Goal: Task Accomplishment & Management: Manage account settings

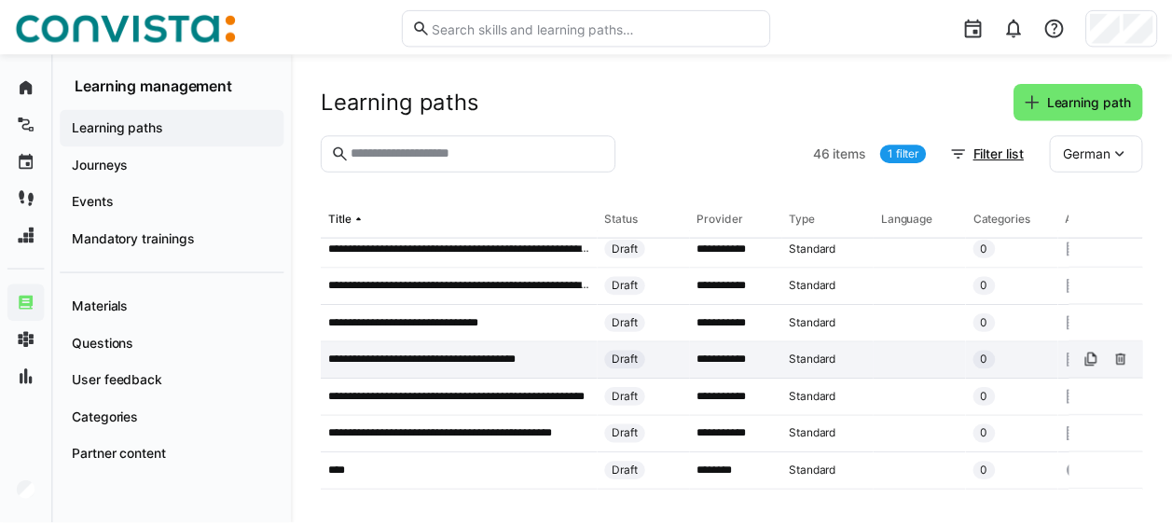
scroll to position [839, 0]
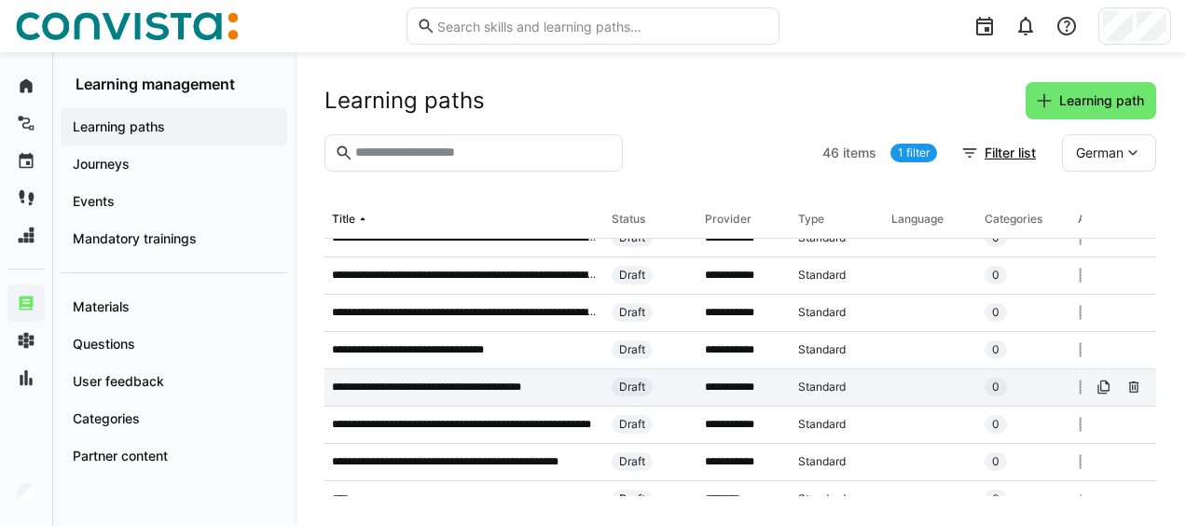
click at [507, 380] on p "**********" at bounding box center [450, 387] width 236 height 15
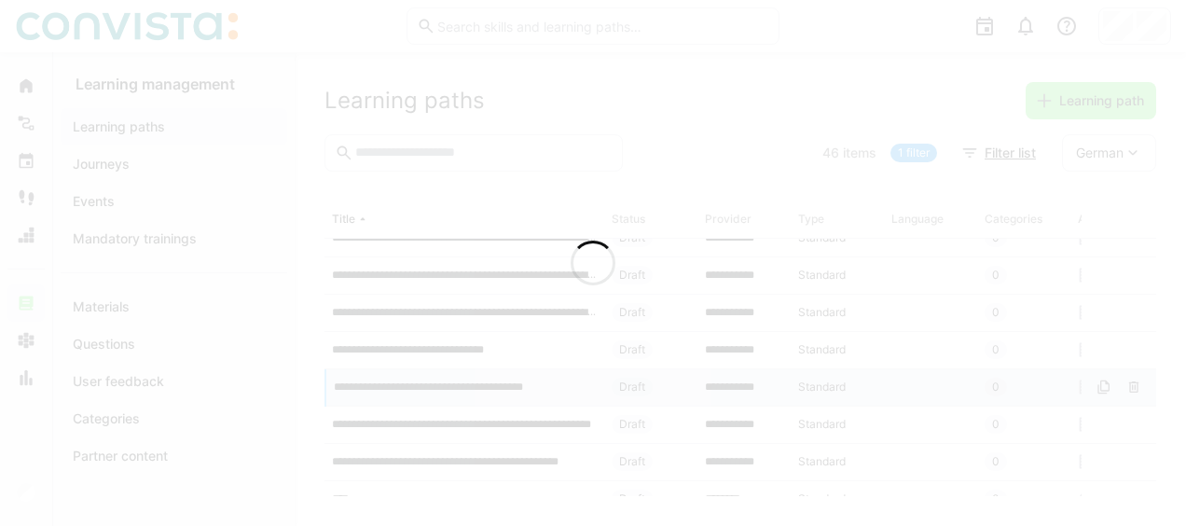
click at [632, 386] on div at bounding box center [593, 263] width 1186 height 526
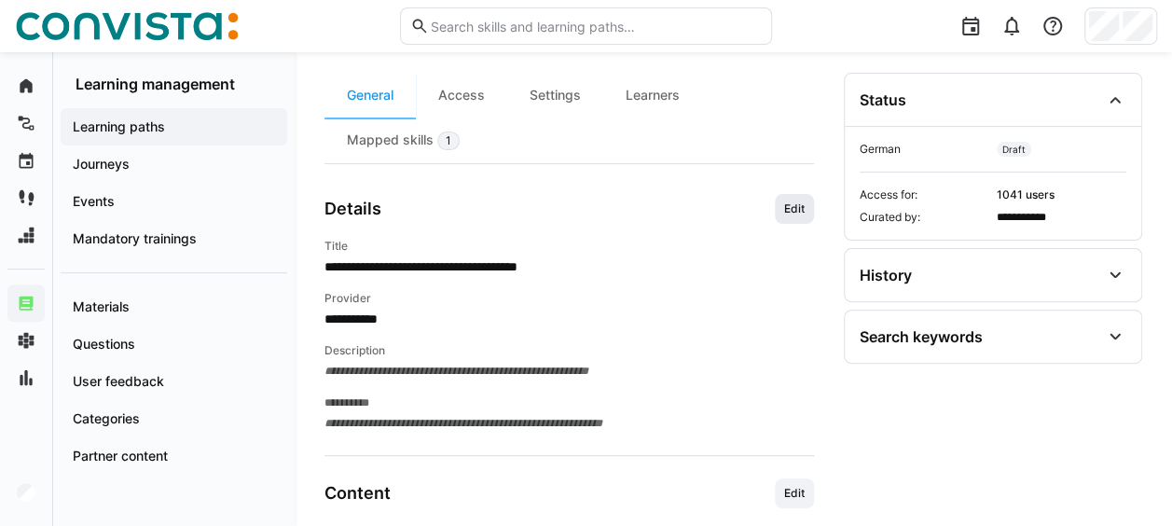
click at [796, 202] on span "Edit" at bounding box center [794, 208] width 24 height 15
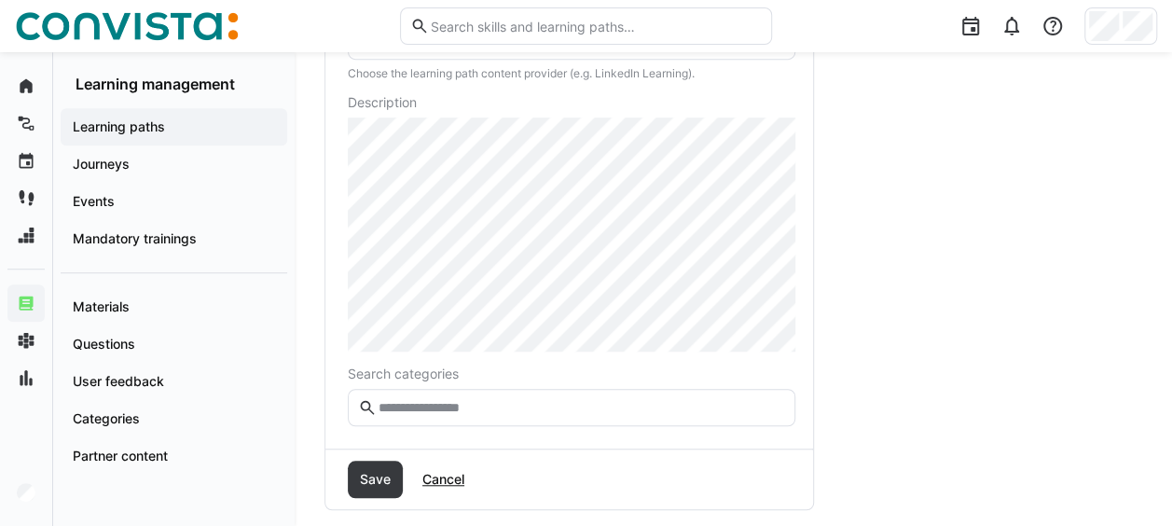
scroll to position [649, 0]
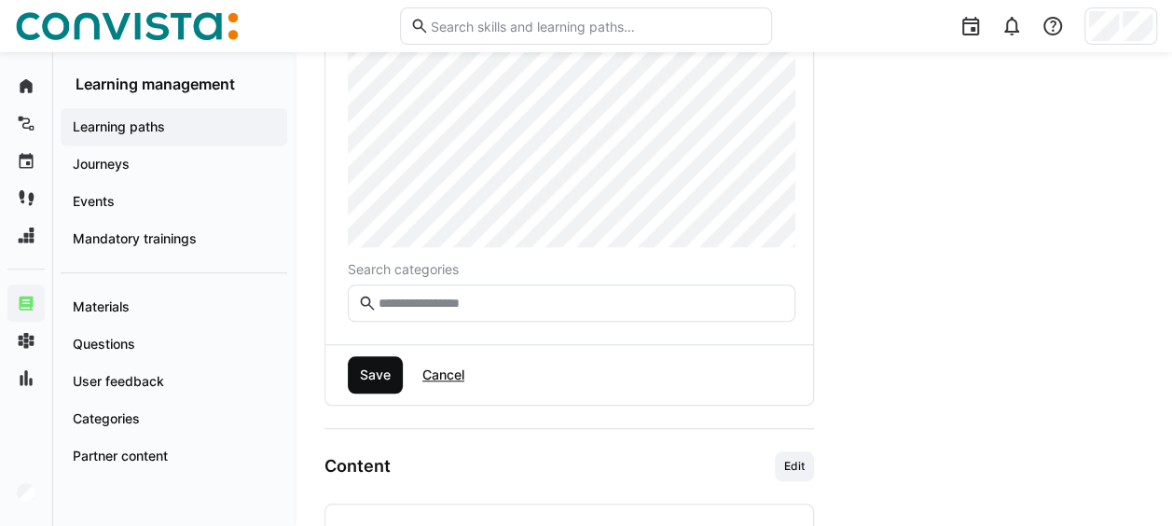
click at [380, 376] on span "Save" at bounding box center [375, 375] width 36 height 19
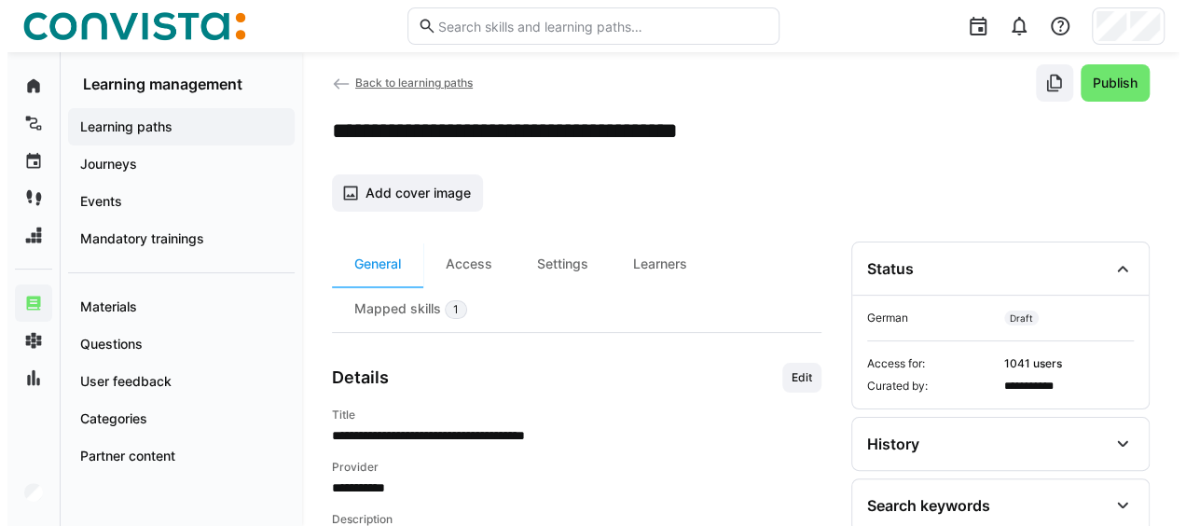
scroll to position [0, 0]
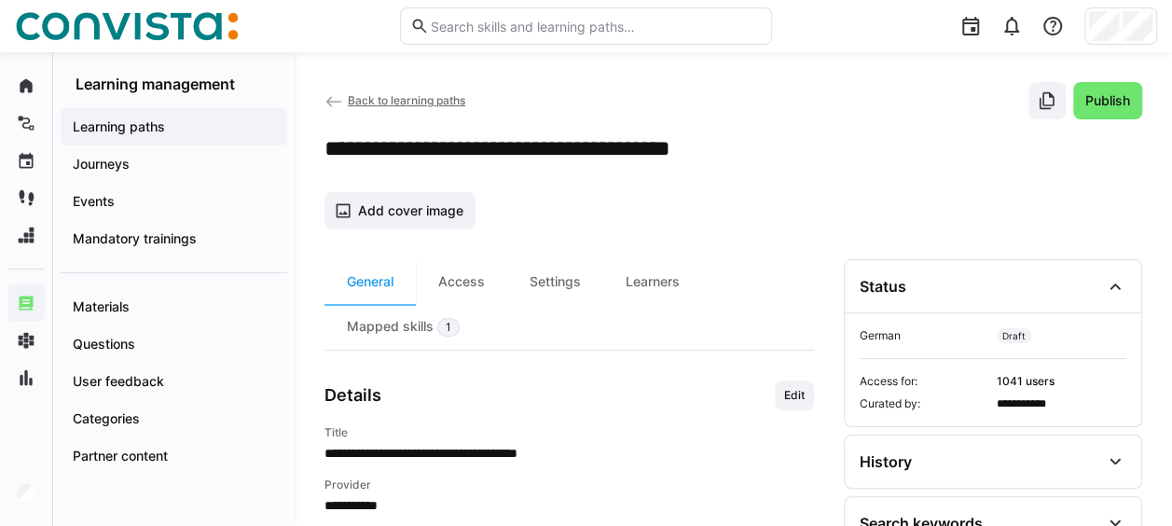
click at [413, 95] on span "Back to learning paths" at bounding box center [407, 100] width 118 height 14
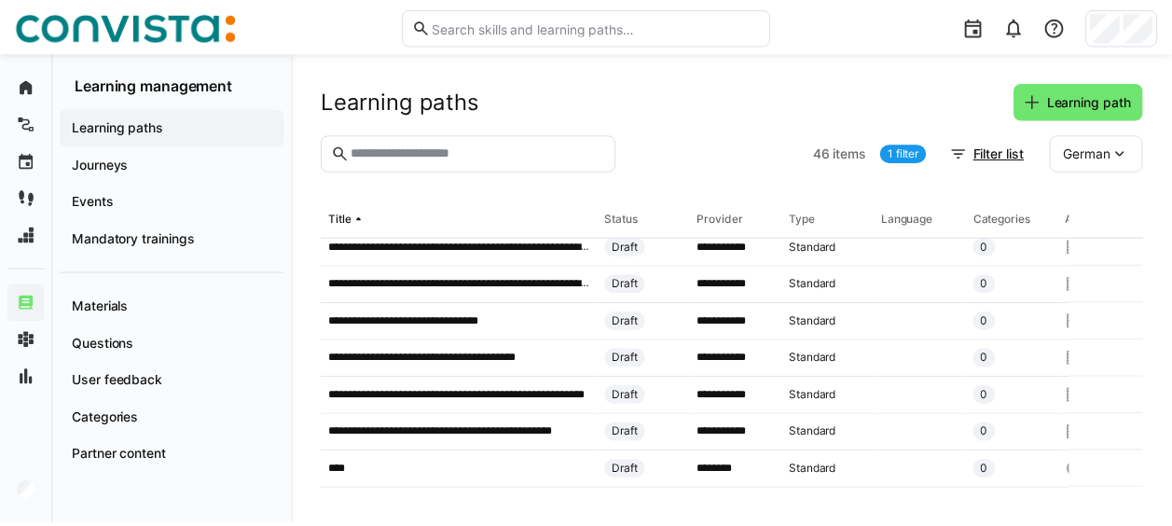
scroll to position [839, 0]
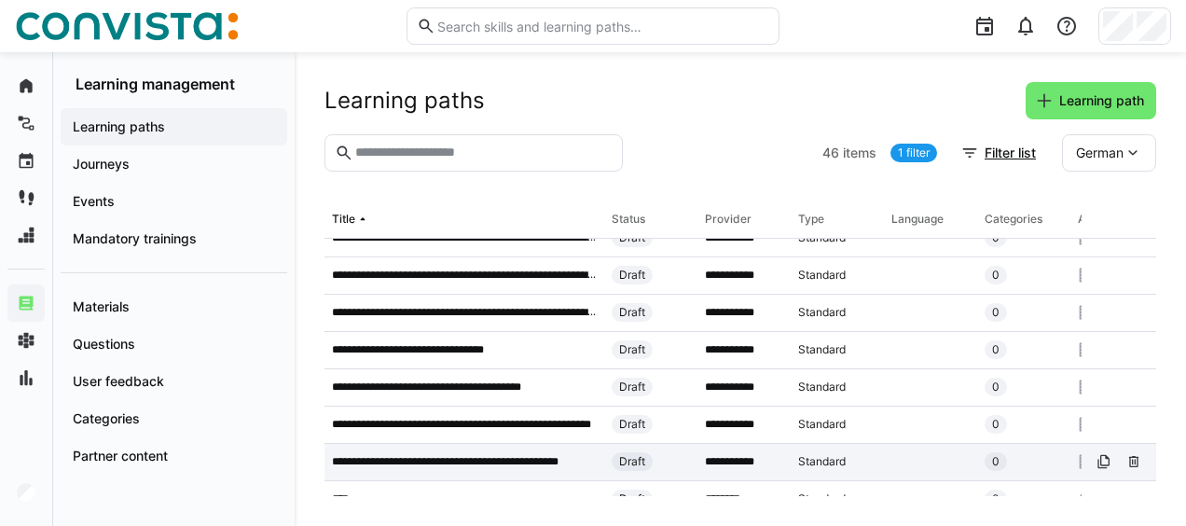
click at [473, 462] on p "**********" at bounding box center [464, 461] width 265 height 15
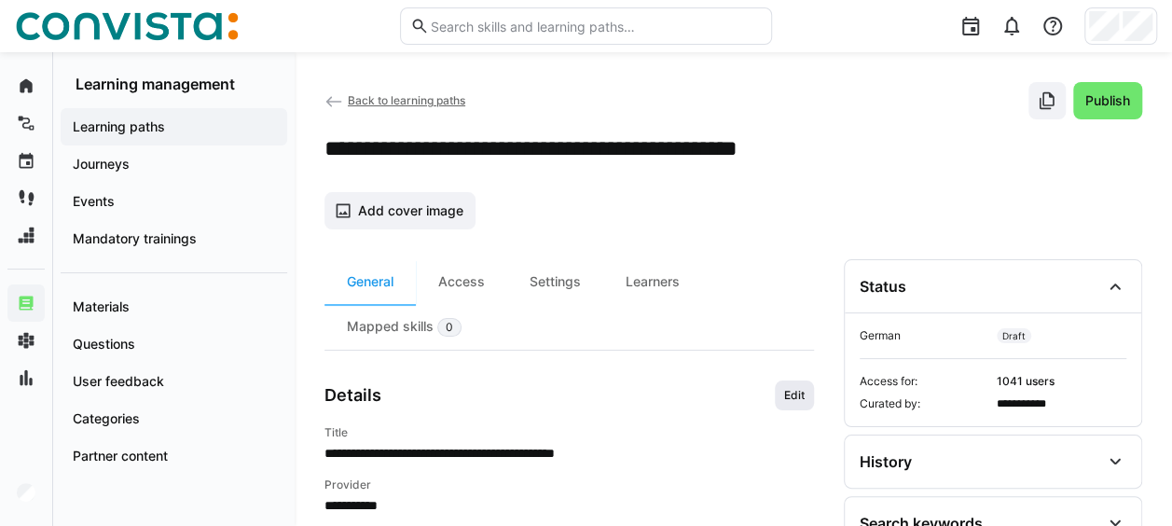
click at [800, 395] on span "Edit" at bounding box center [794, 395] width 24 height 15
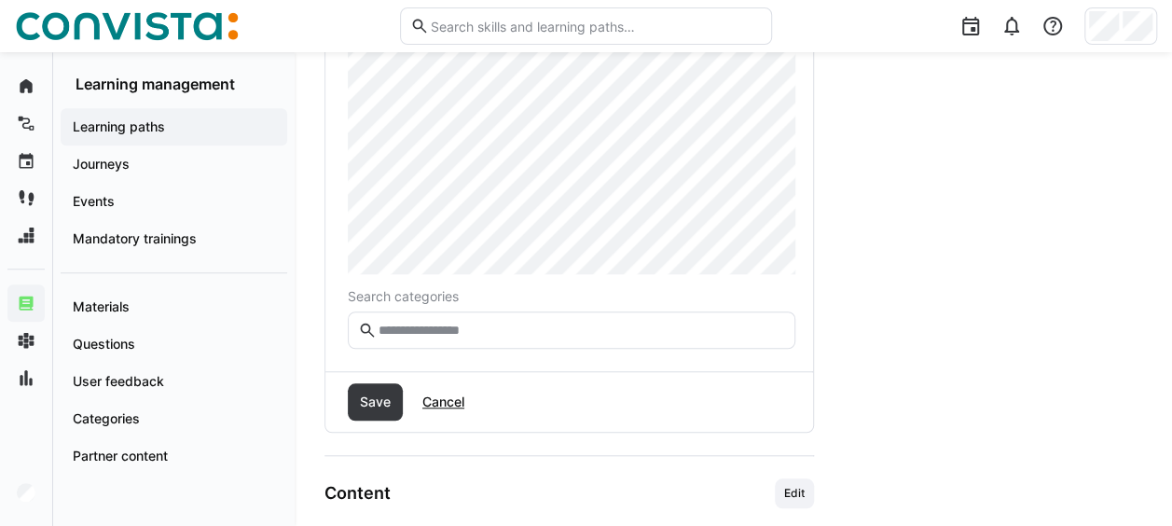
scroll to position [649, 0]
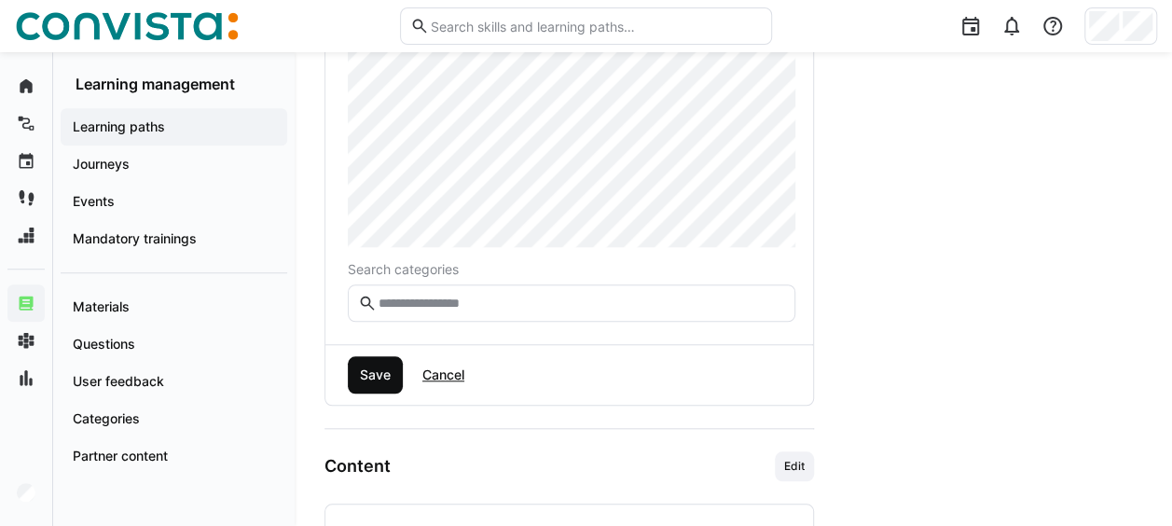
click at [381, 366] on span "Save" at bounding box center [375, 375] width 36 height 19
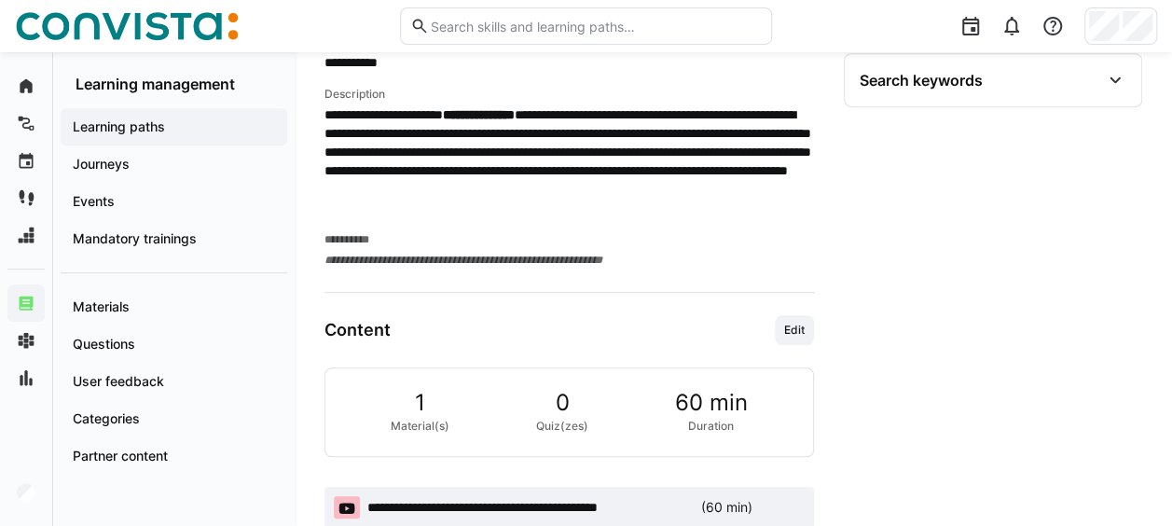
scroll to position [470, 0]
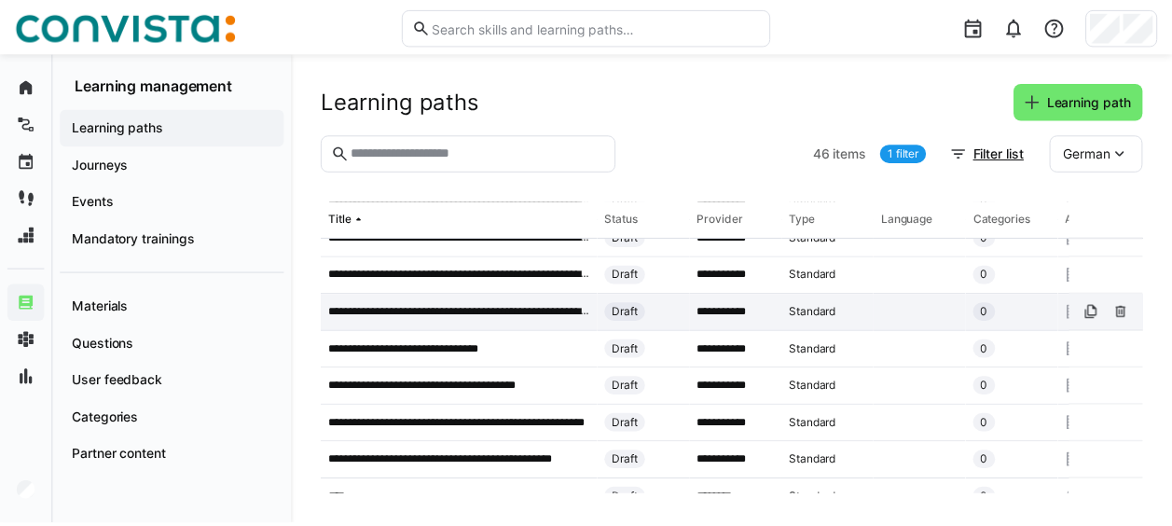
scroll to position [746, 0]
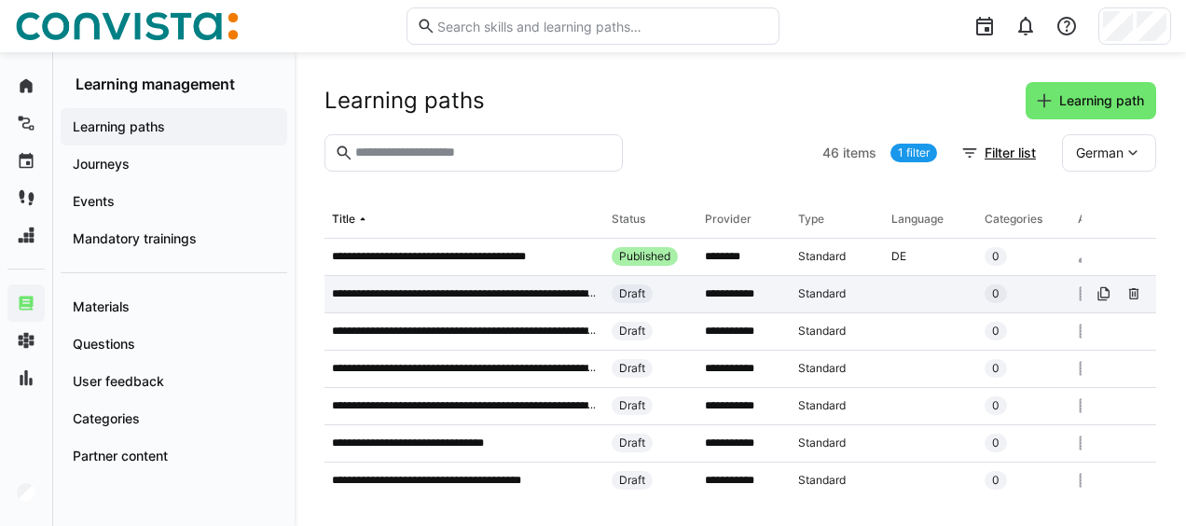
click at [502, 289] on p "**********" at bounding box center [464, 293] width 265 height 15
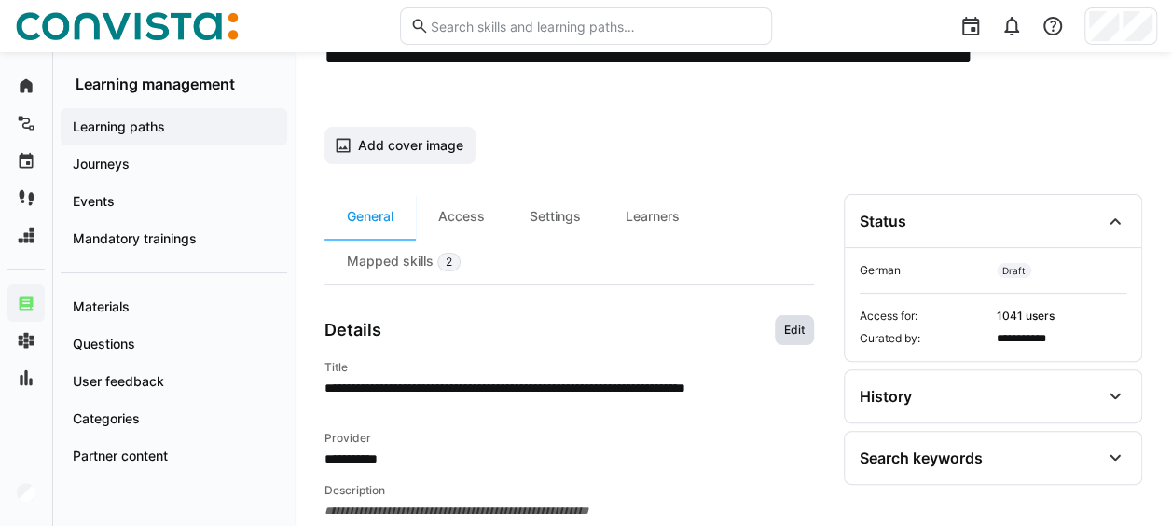
click at [795, 323] on span "Edit" at bounding box center [794, 330] width 24 height 15
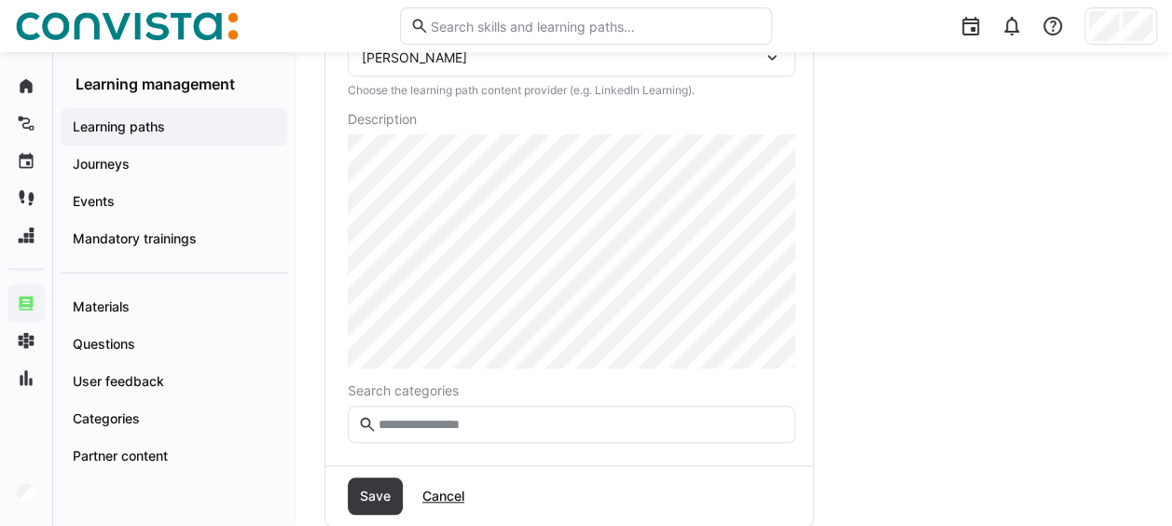
scroll to position [584, 0]
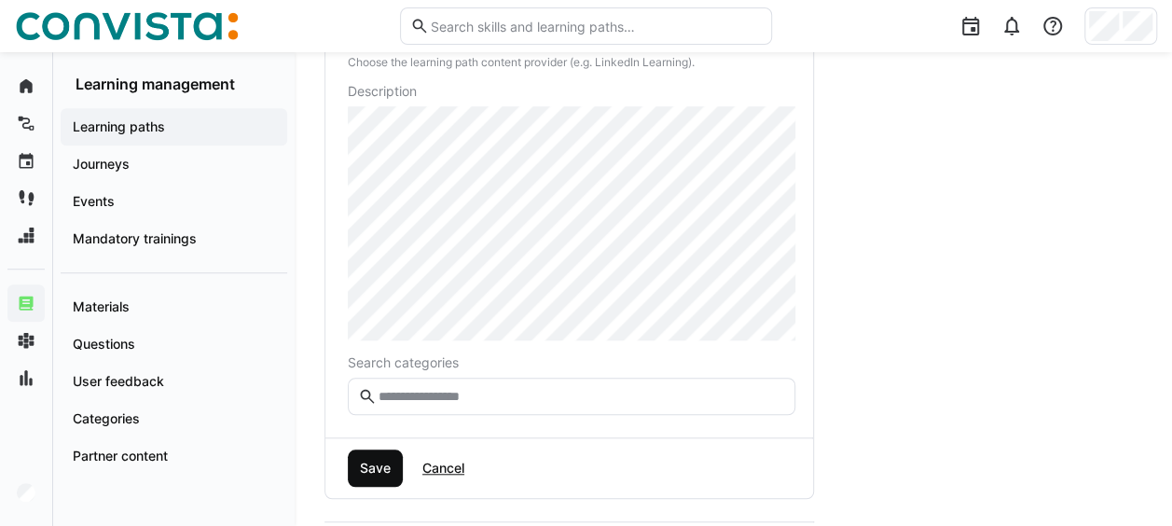
click at [384, 468] on span "Save" at bounding box center [375, 468] width 36 height 19
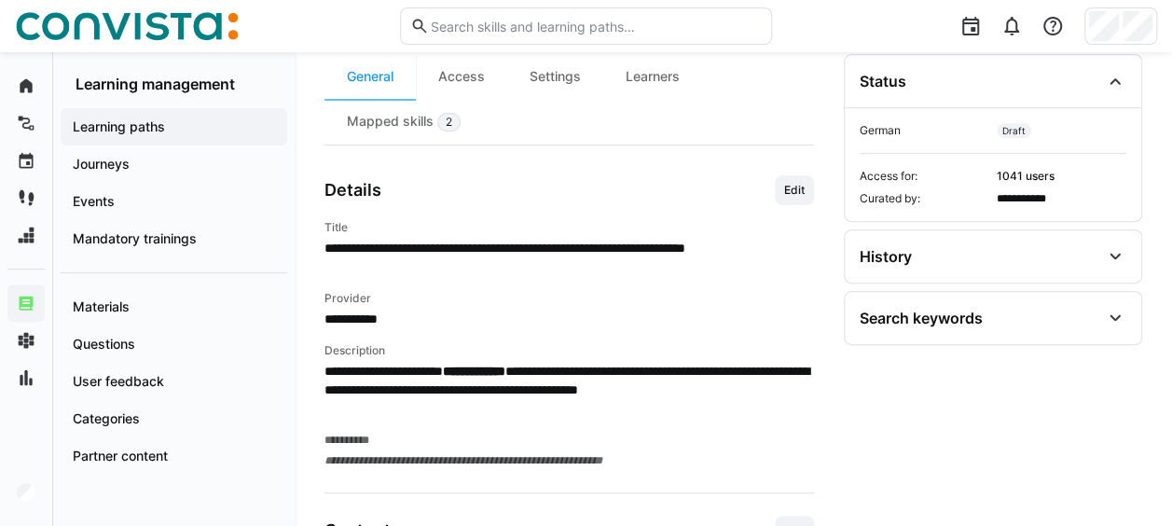
scroll to position [280, 0]
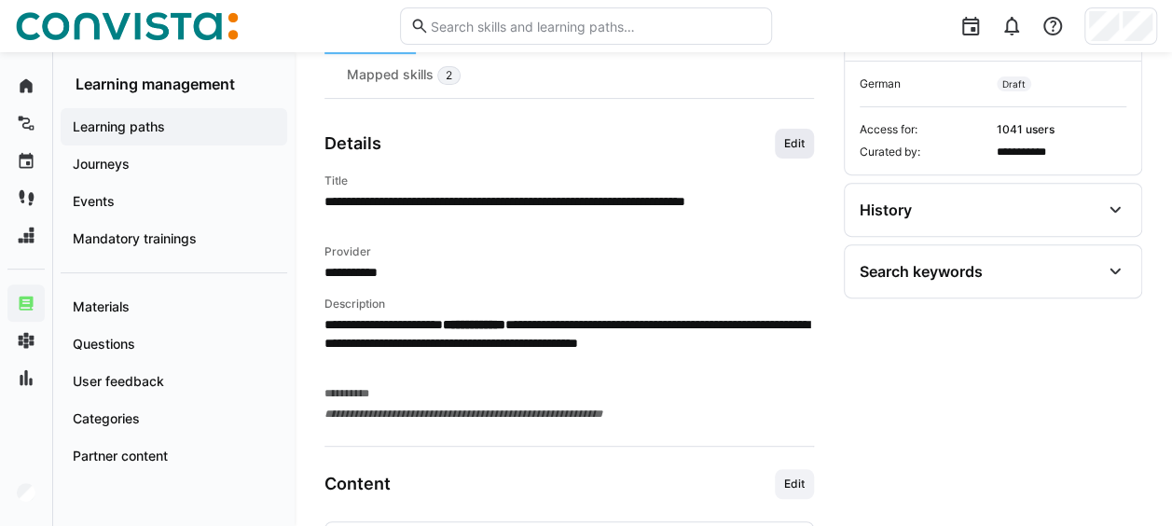
click at [796, 144] on span "Edit" at bounding box center [794, 143] width 24 height 15
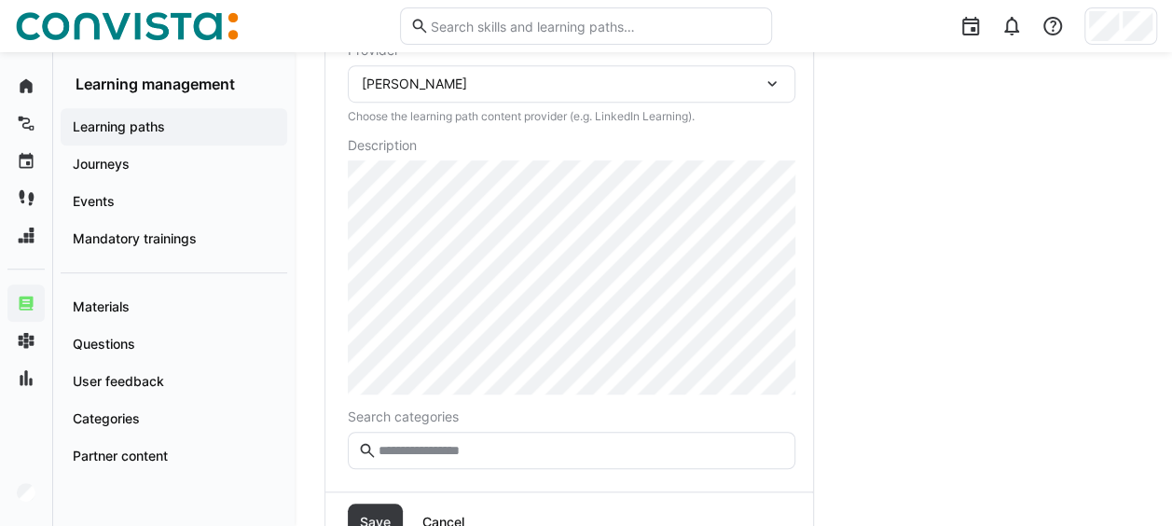
scroll to position [560, 0]
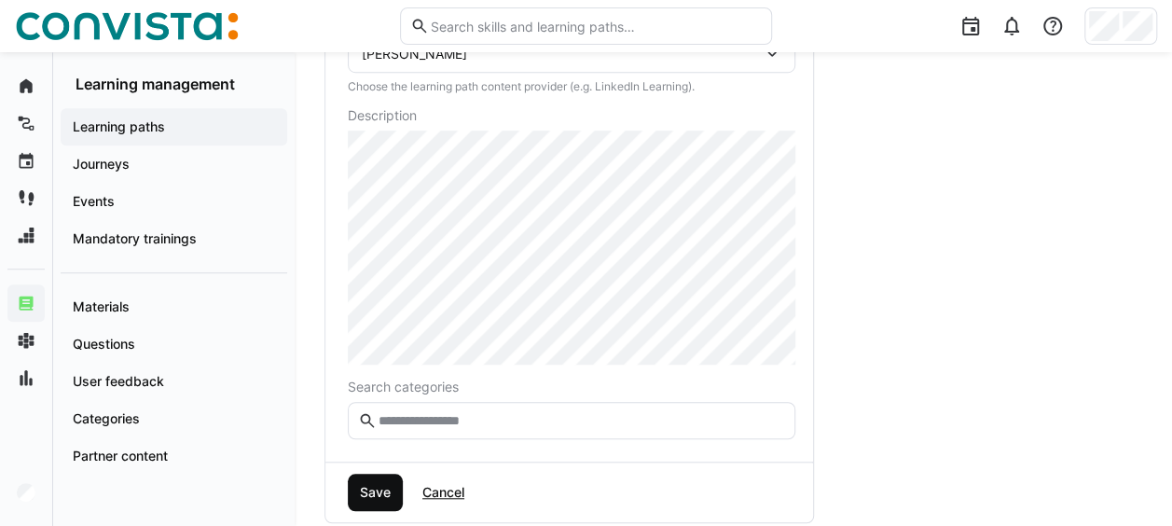
click at [364, 487] on span "Save" at bounding box center [375, 492] width 36 height 19
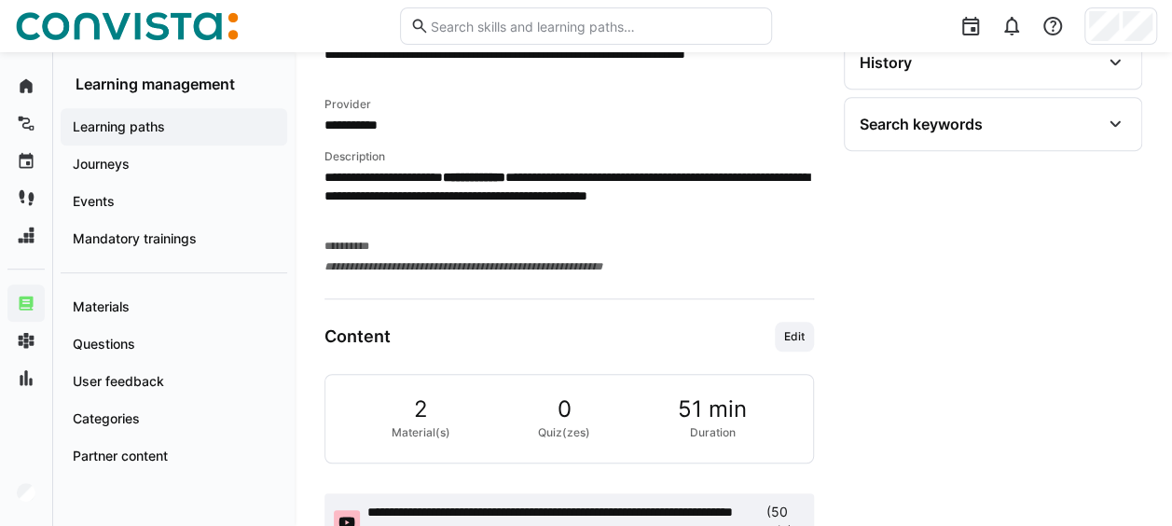
scroll to position [349, 0]
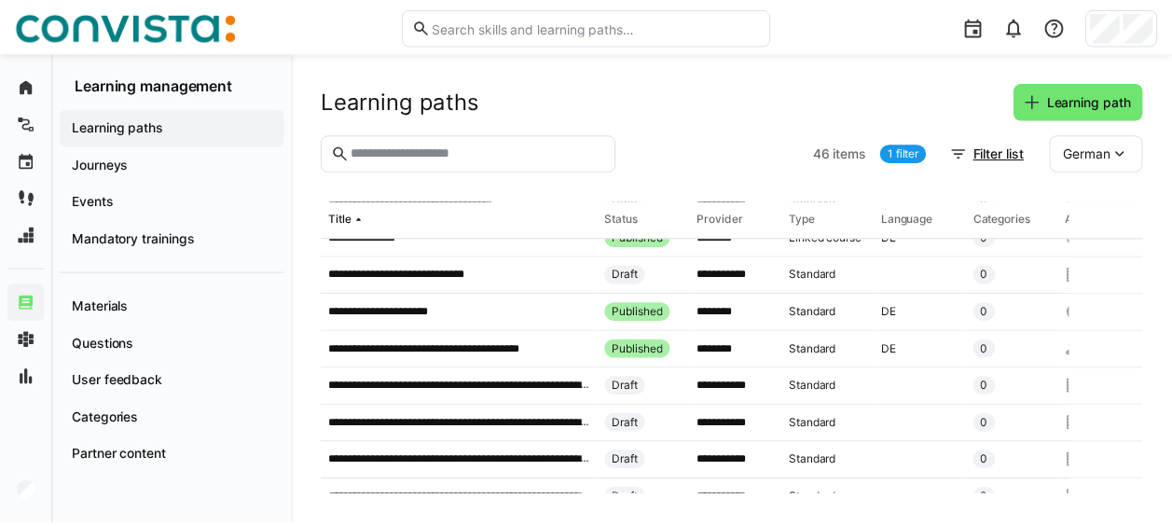
scroll to position [839, 0]
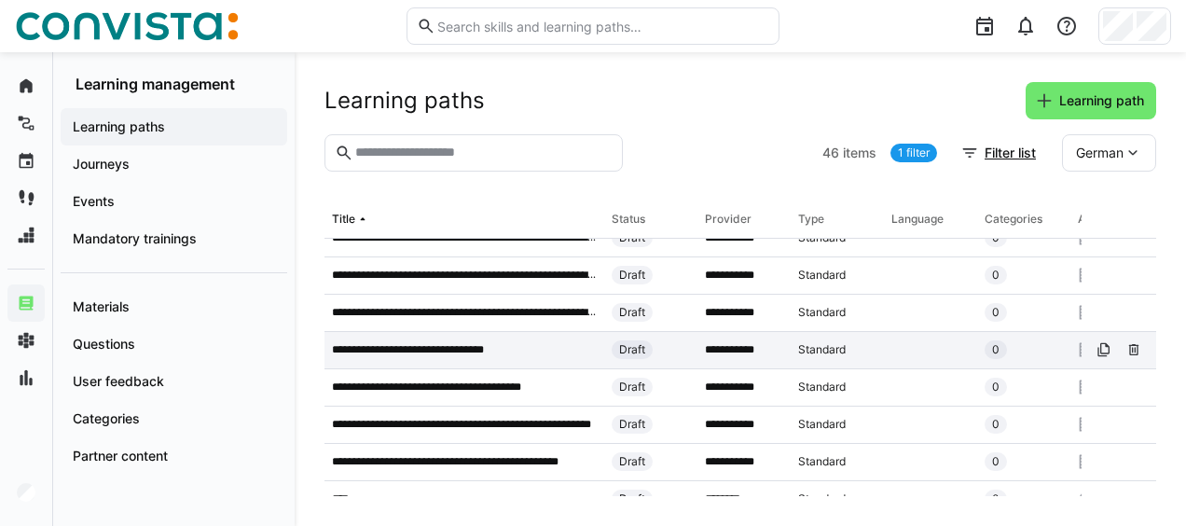
click at [491, 351] on p "**********" at bounding box center [429, 349] width 195 height 15
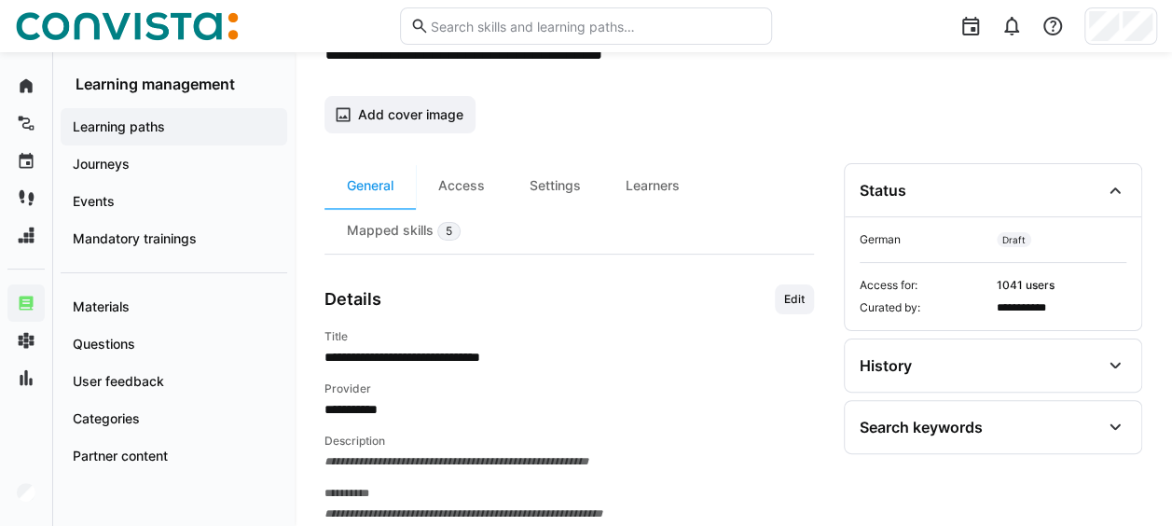
scroll to position [187, 0]
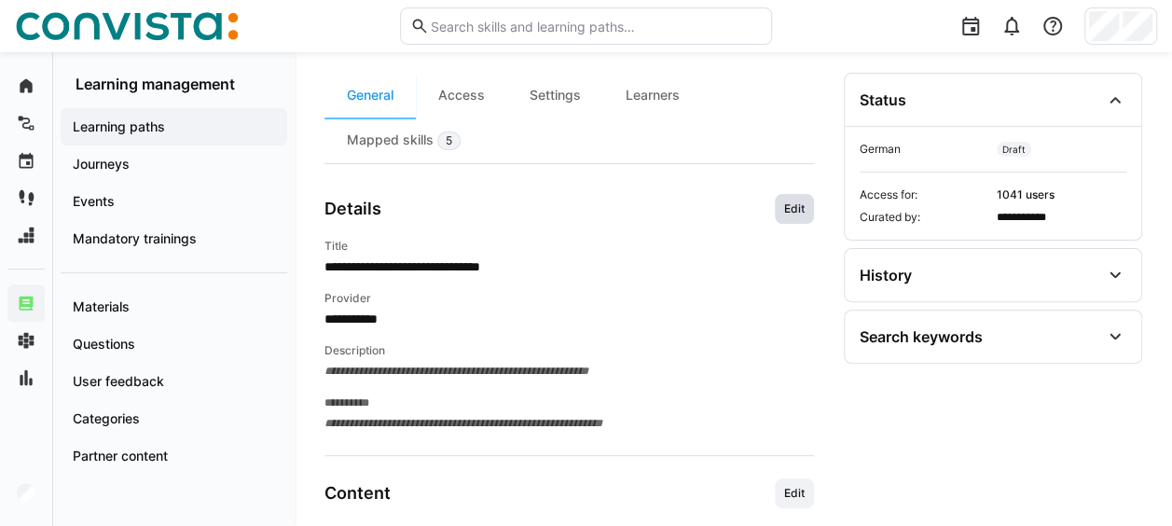
click at [791, 201] on span "Edit" at bounding box center [794, 208] width 24 height 15
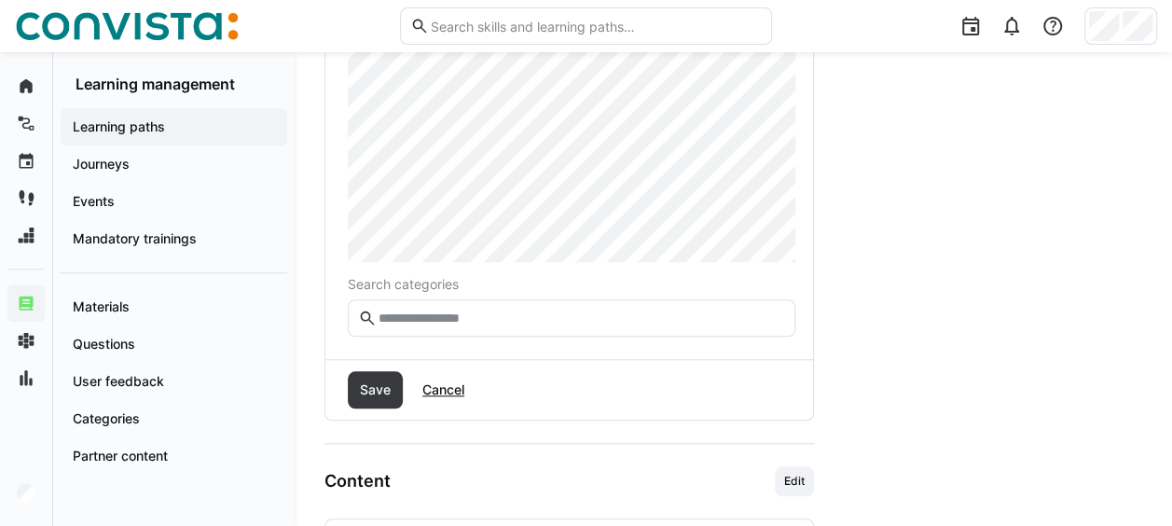
scroll to position [649, 0]
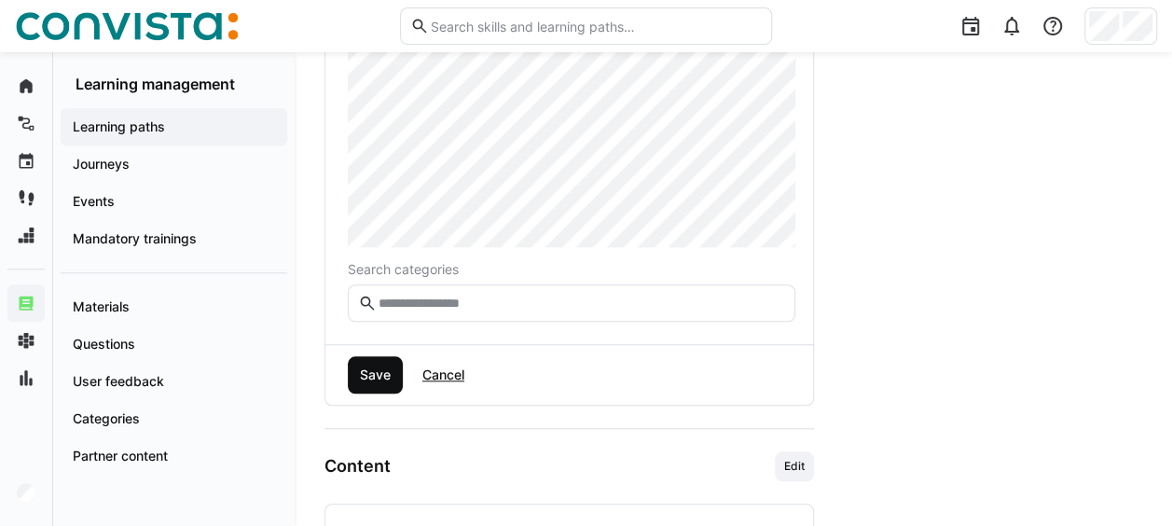
click at [394, 376] on span "Save" at bounding box center [375, 374] width 55 height 37
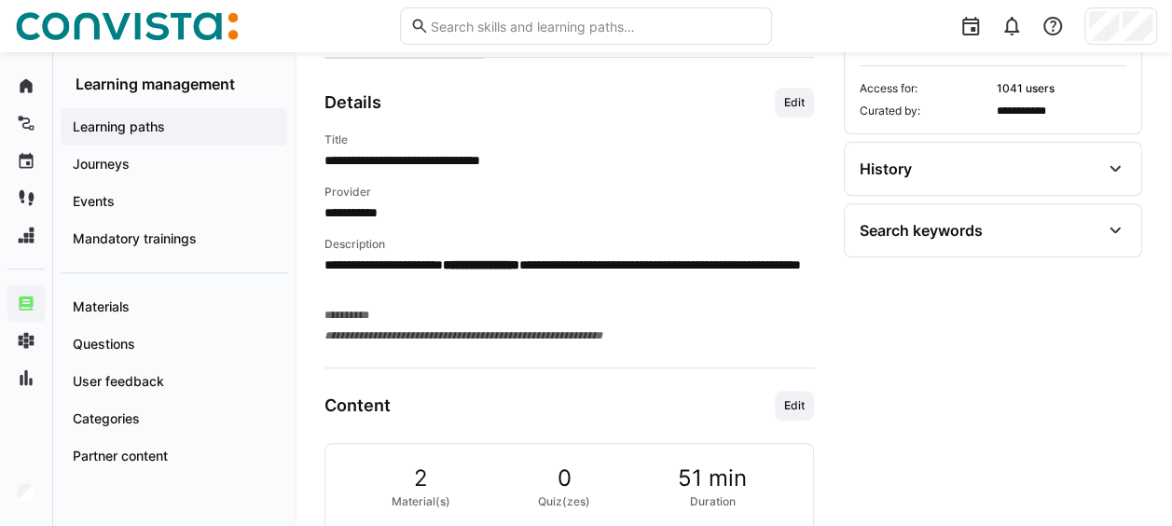
scroll to position [254, 0]
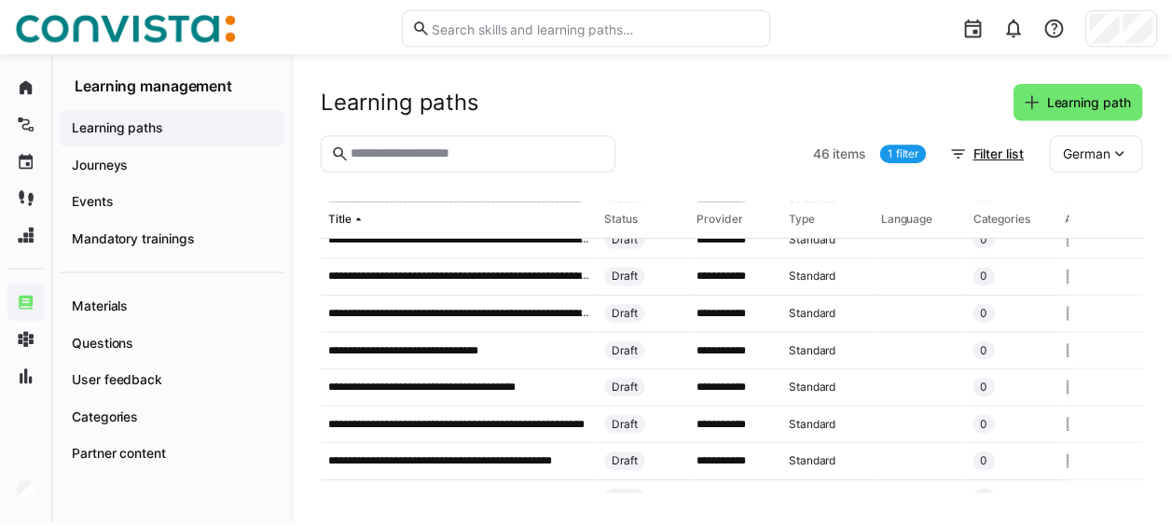
scroll to position [839, 0]
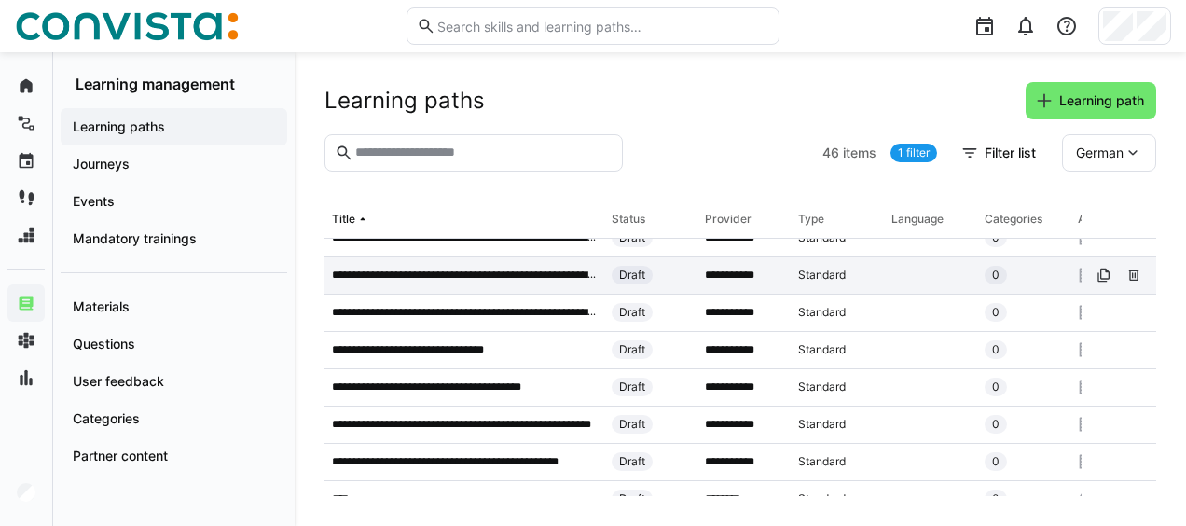
click at [500, 277] on p "**********" at bounding box center [464, 275] width 265 height 15
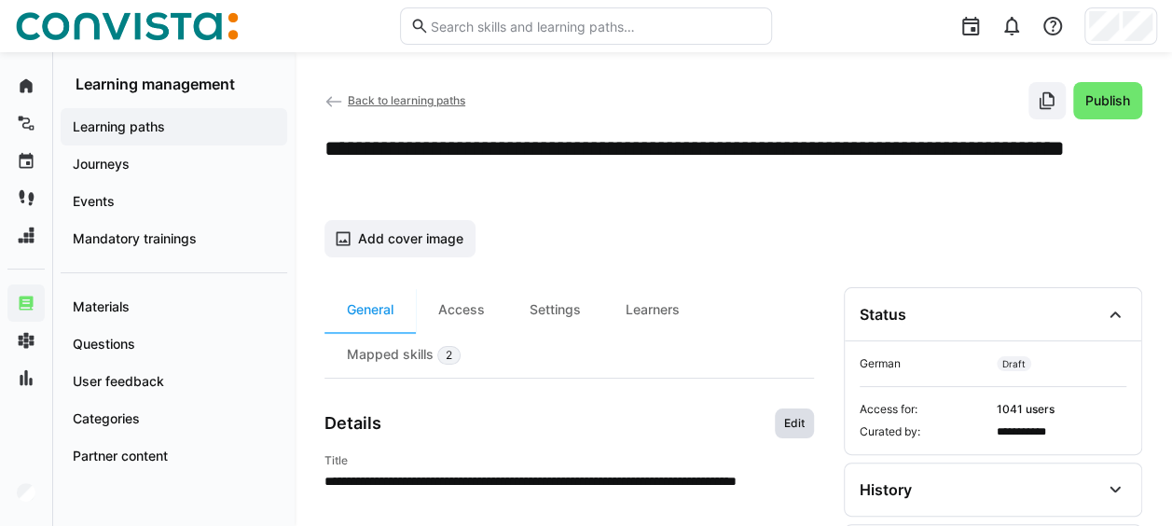
click at [795, 416] on span "Edit" at bounding box center [794, 423] width 24 height 15
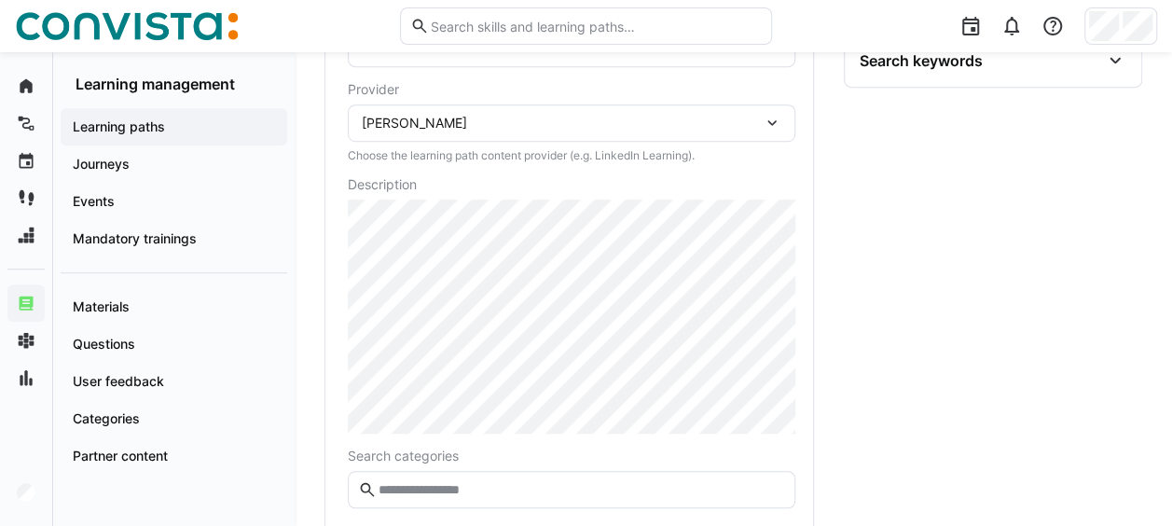
scroll to position [584, 0]
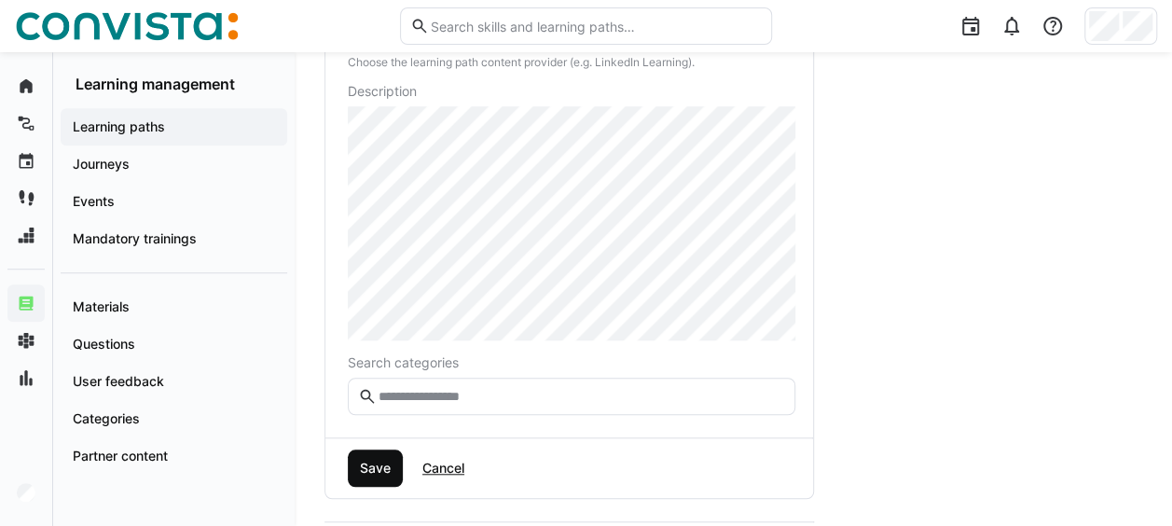
click at [381, 469] on span "Save" at bounding box center [375, 468] width 36 height 19
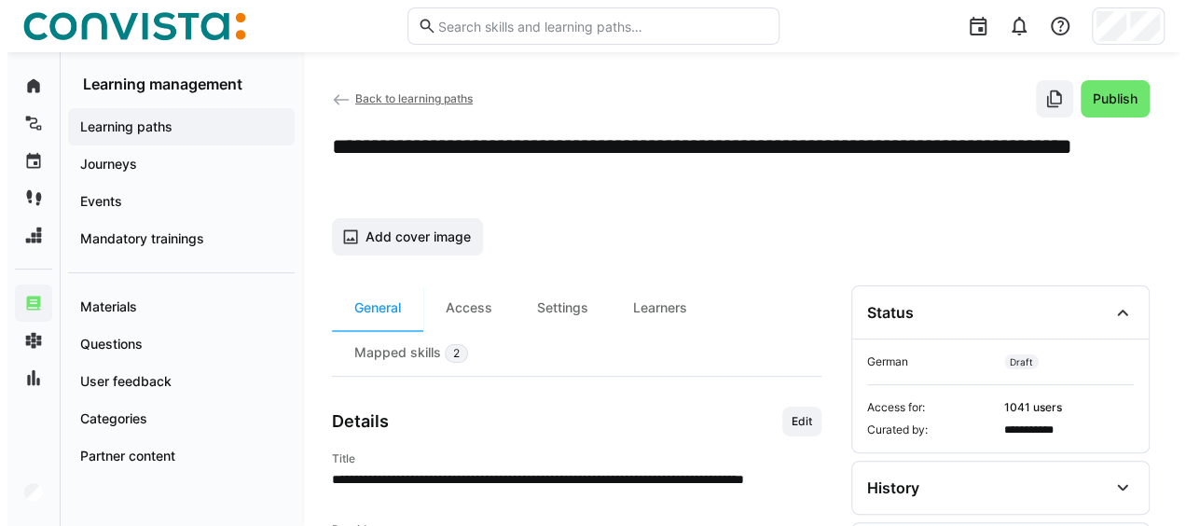
scroll to position [0, 0]
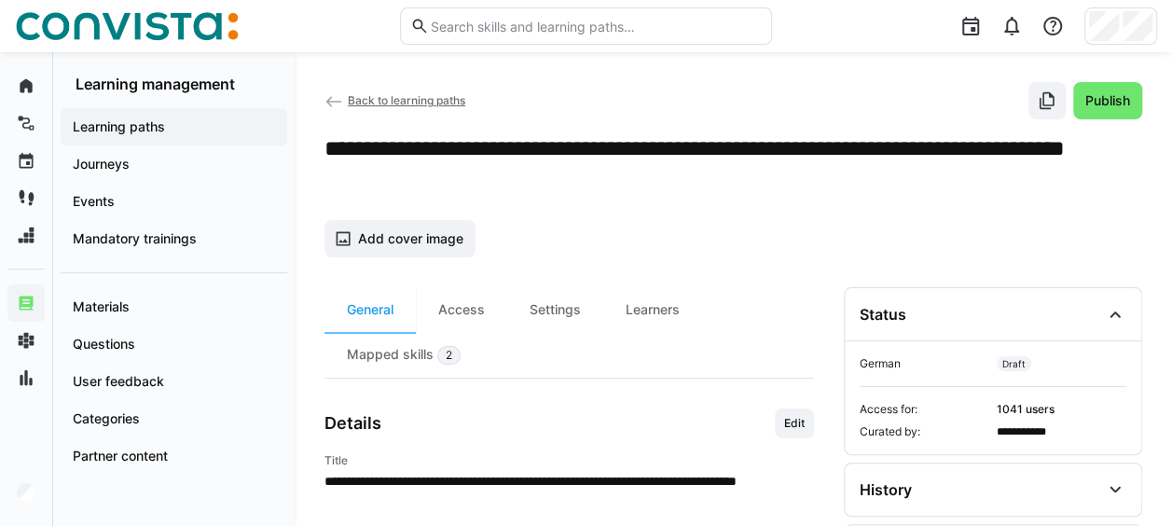
click at [404, 99] on span "Back to learning paths" at bounding box center [407, 100] width 118 height 14
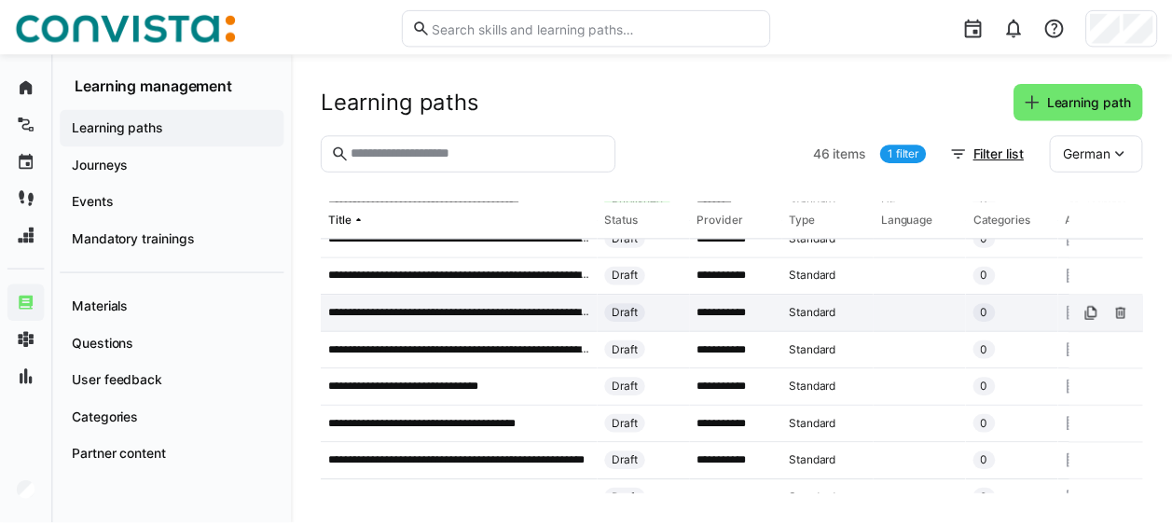
scroll to position [839, 0]
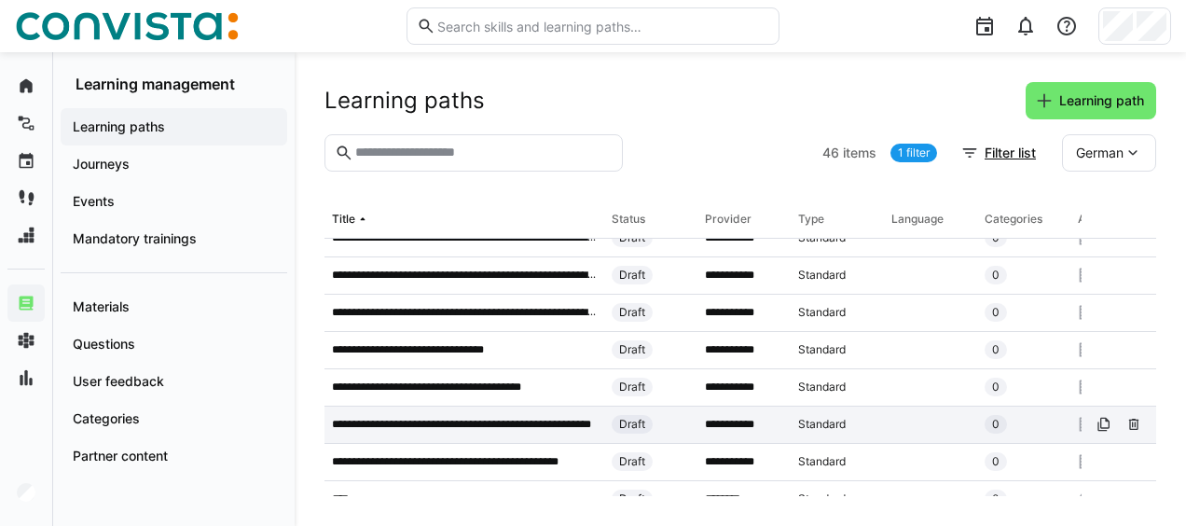
click at [532, 414] on div "**********" at bounding box center [465, 425] width 280 height 37
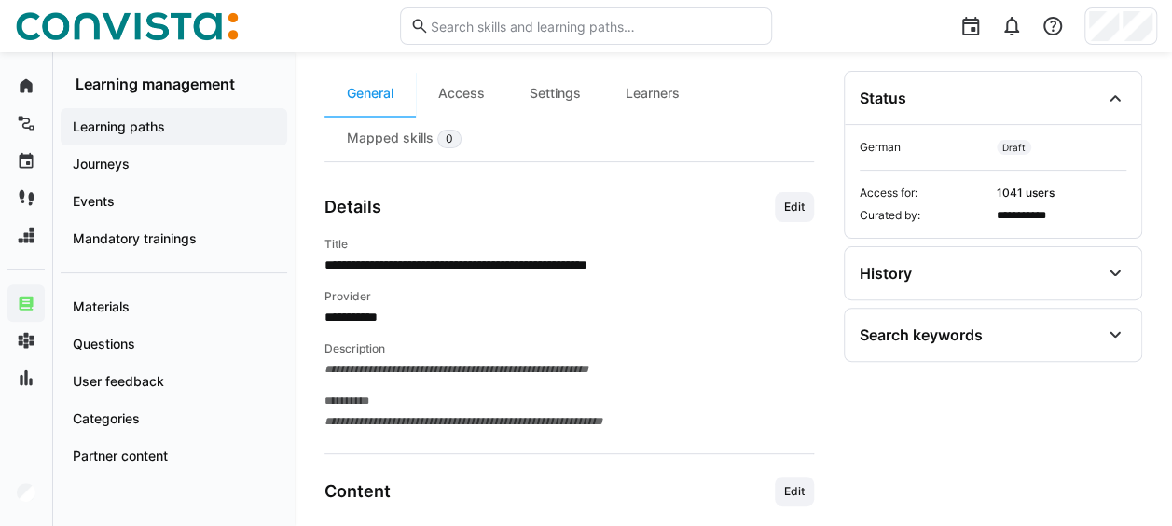
scroll to position [280, 0]
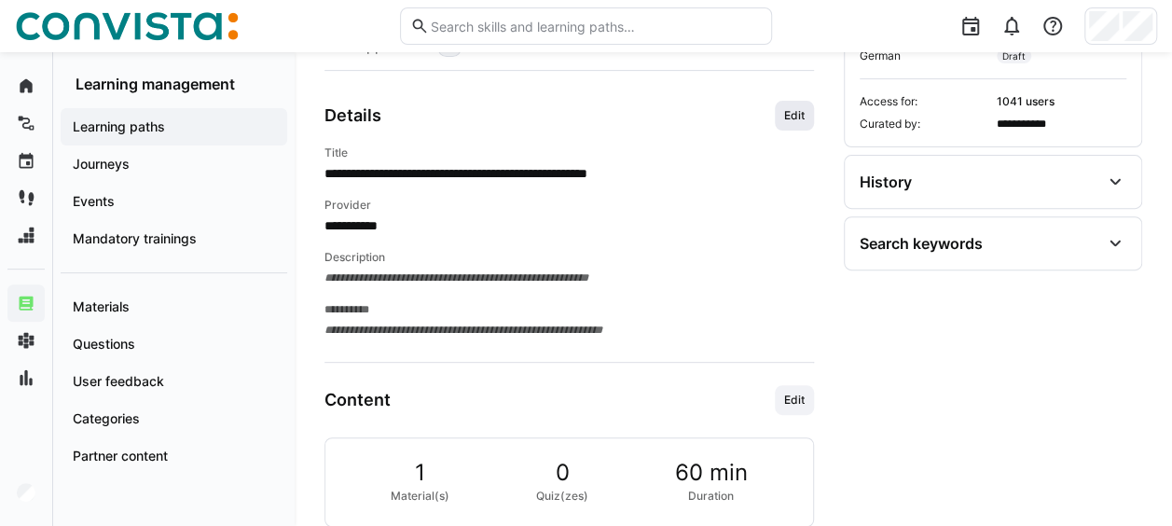
click at [809, 117] on span "Edit" at bounding box center [794, 116] width 39 height 30
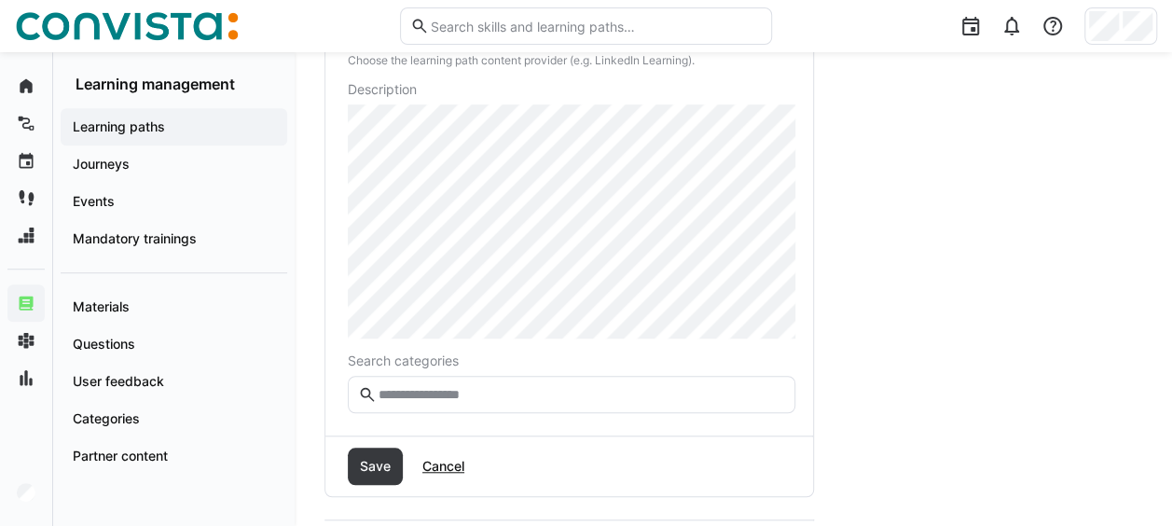
scroll to position [560, 0]
click at [361, 449] on span "Save" at bounding box center [375, 464] width 55 height 37
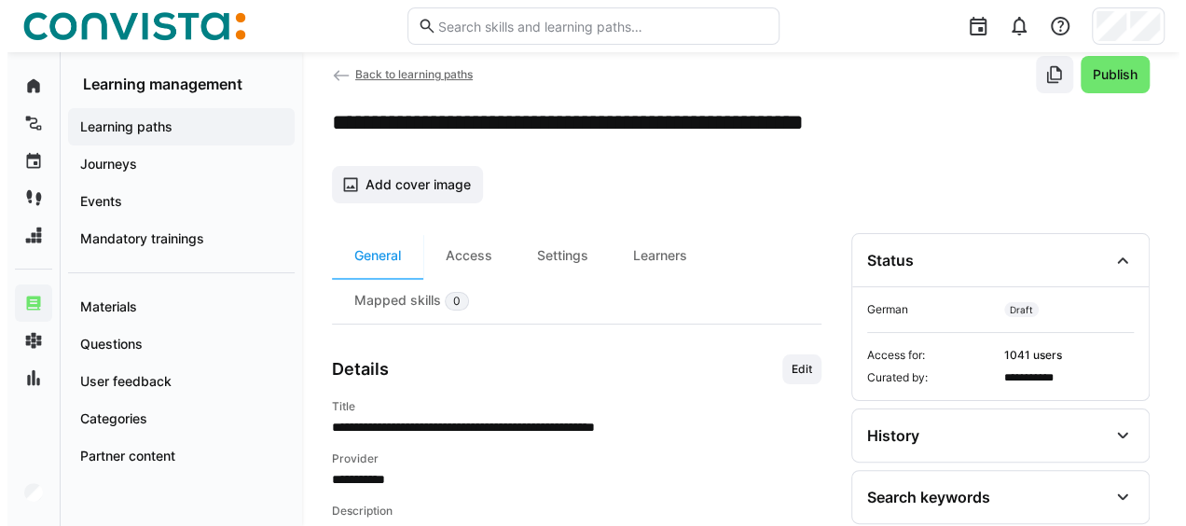
scroll to position [0, 0]
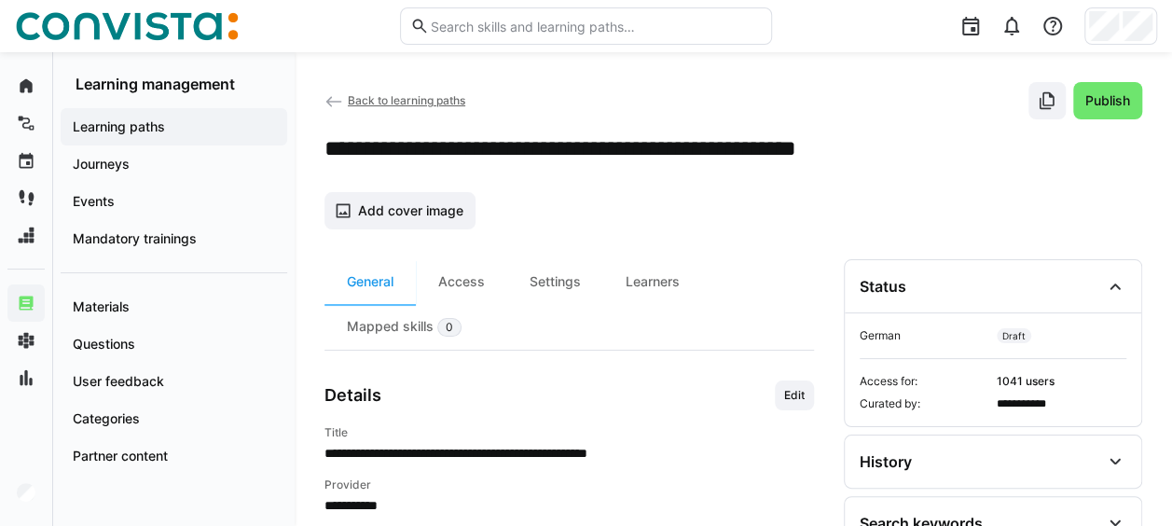
click at [392, 99] on span "Back to learning paths" at bounding box center [407, 100] width 118 height 14
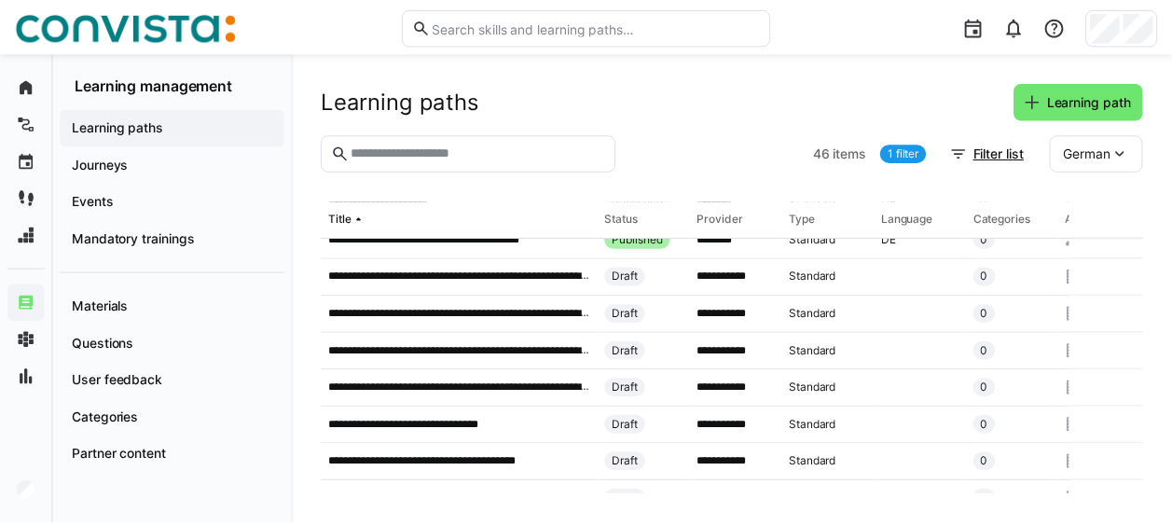
scroll to position [746, 0]
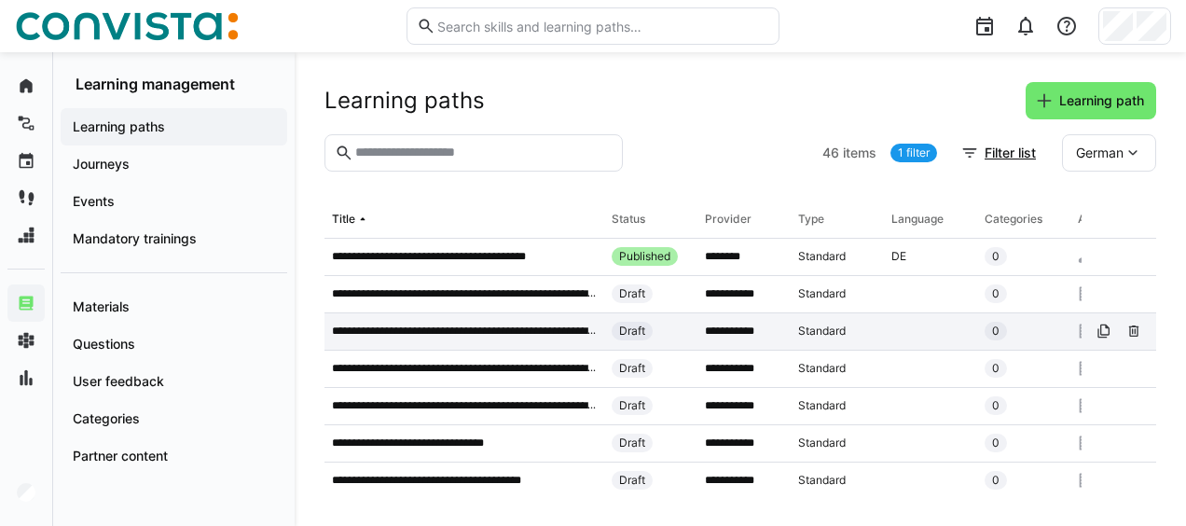
click at [496, 331] on p "**********" at bounding box center [464, 331] width 265 height 15
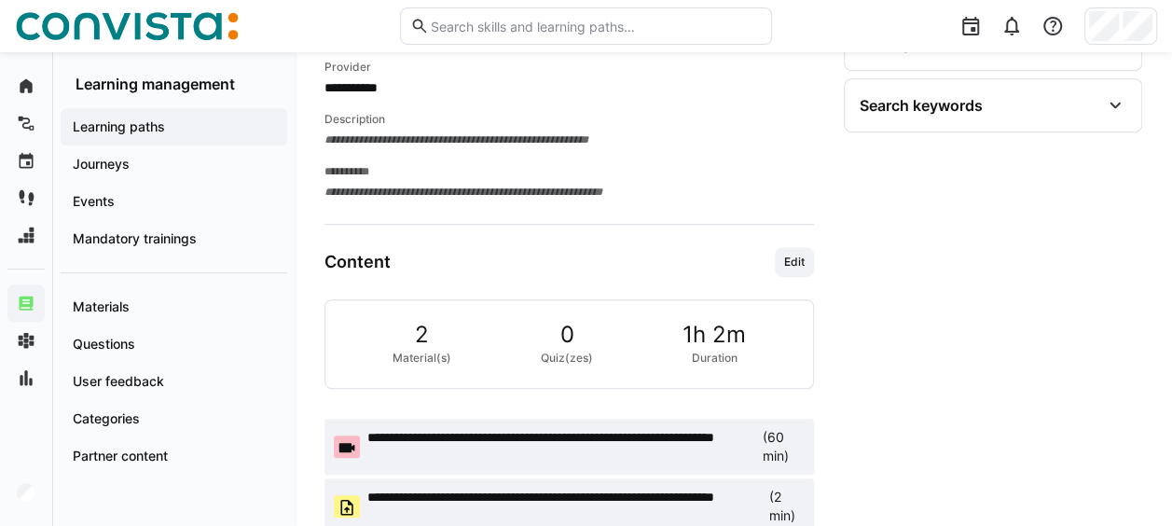
scroll to position [451, 0]
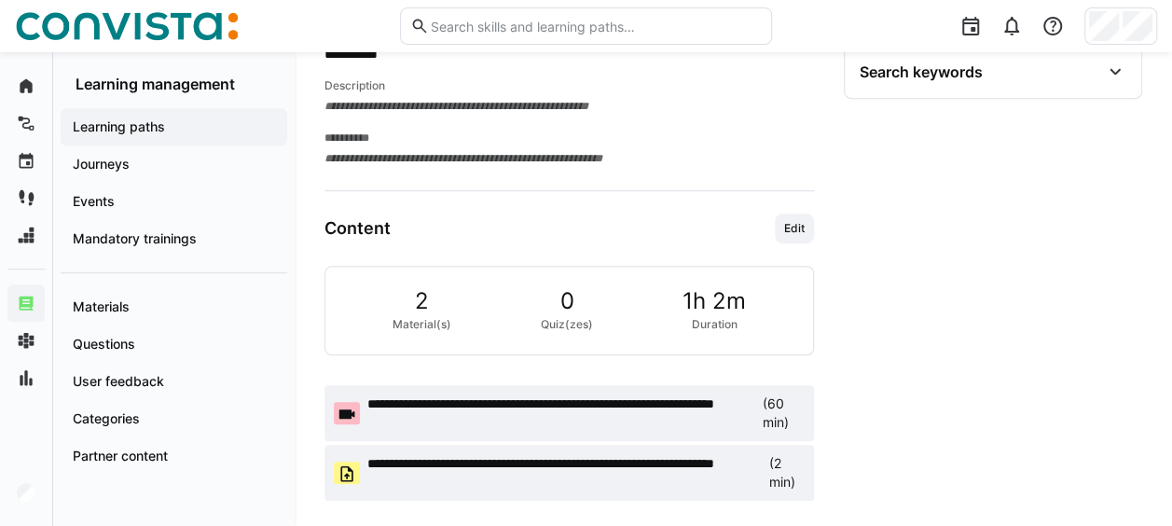
click at [643, 464] on span "**********" at bounding box center [564, 472] width 394 height 37
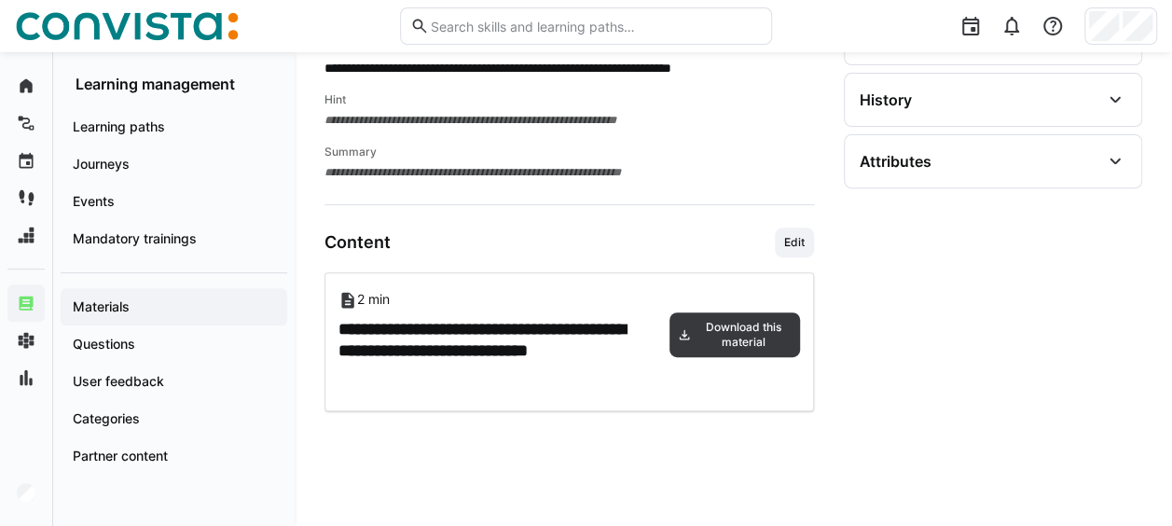
scroll to position [280, 0]
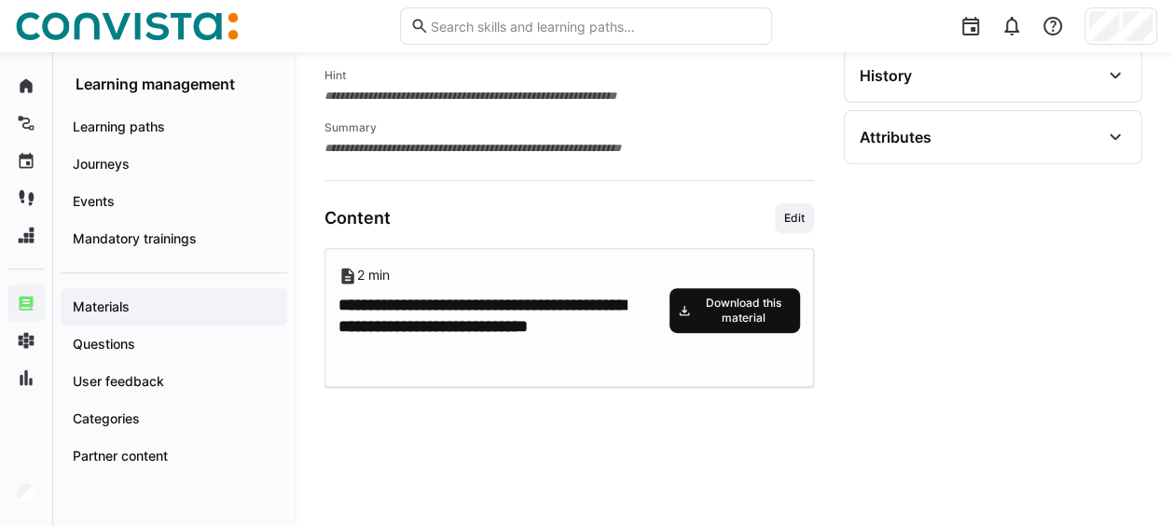
click at [695, 304] on span "Download this material" at bounding box center [743, 311] width 99 height 30
click at [587, 201] on app-material-details-general "**********" at bounding box center [570, 380] width 490 height 818
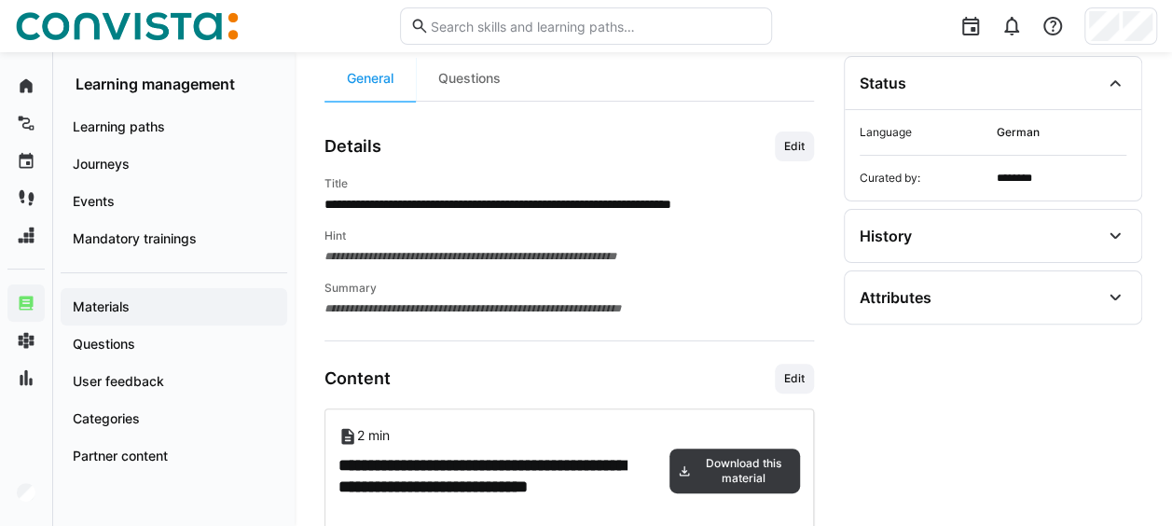
scroll to position [187, 0]
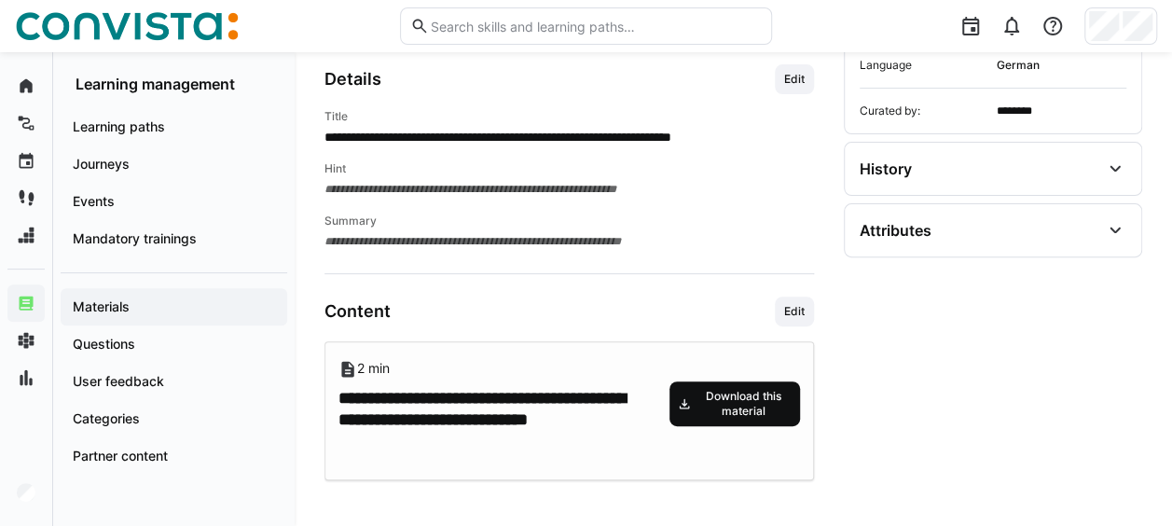
click at [732, 381] on span "Download this material" at bounding box center [735, 403] width 131 height 45
click at [545, 269] on app-material-details-general "**********" at bounding box center [570, 473] width 490 height 818
click at [803, 311] on span "Edit" at bounding box center [794, 311] width 24 height 15
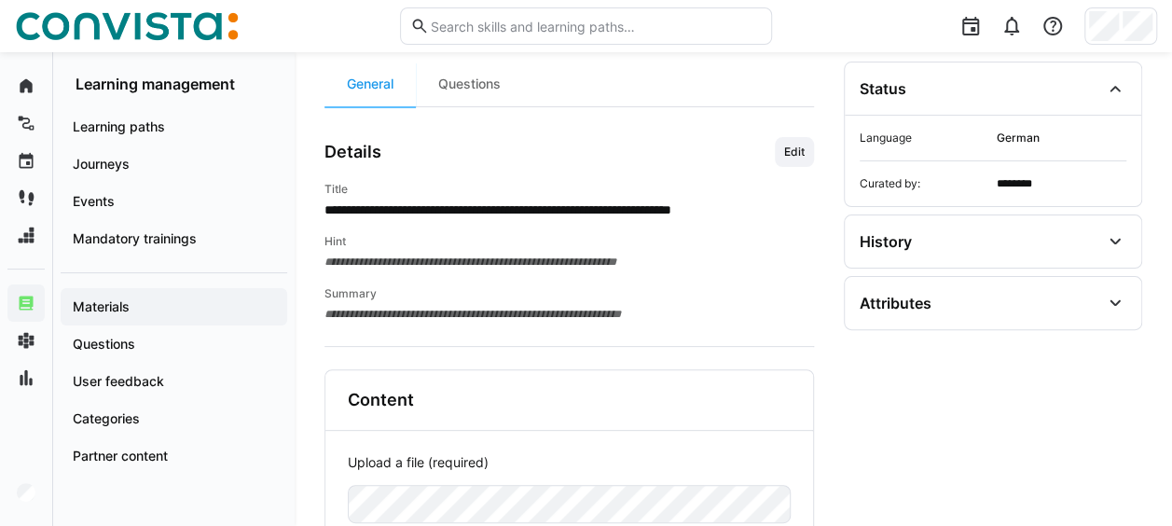
scroll to position [222, 0]
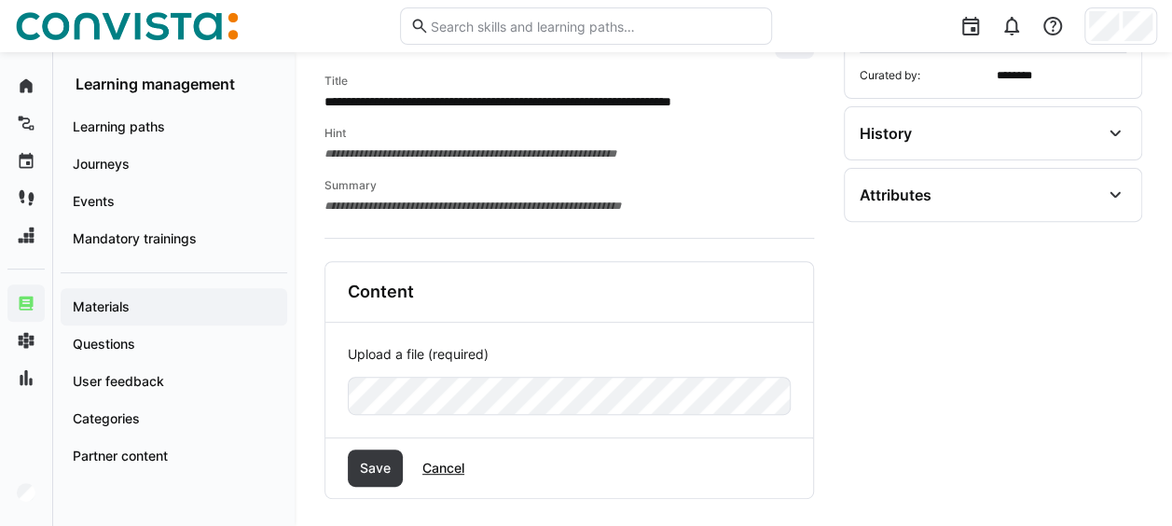
click at [471, 354] on p "Upload a file (required)" at bounding box center [569, 354] width 443 height 19
click at [466, 463] on span "Cancel" at bounding box center [443, 468] width 66 height 37
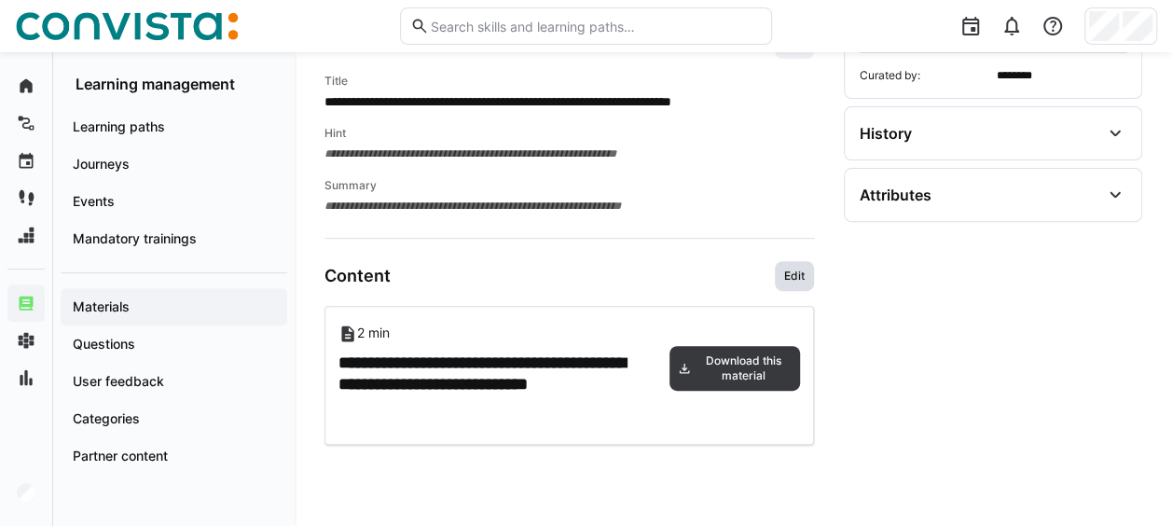
click at [789, 272] on span "Edit" at bounding box center [794, 276] width 24 height 15
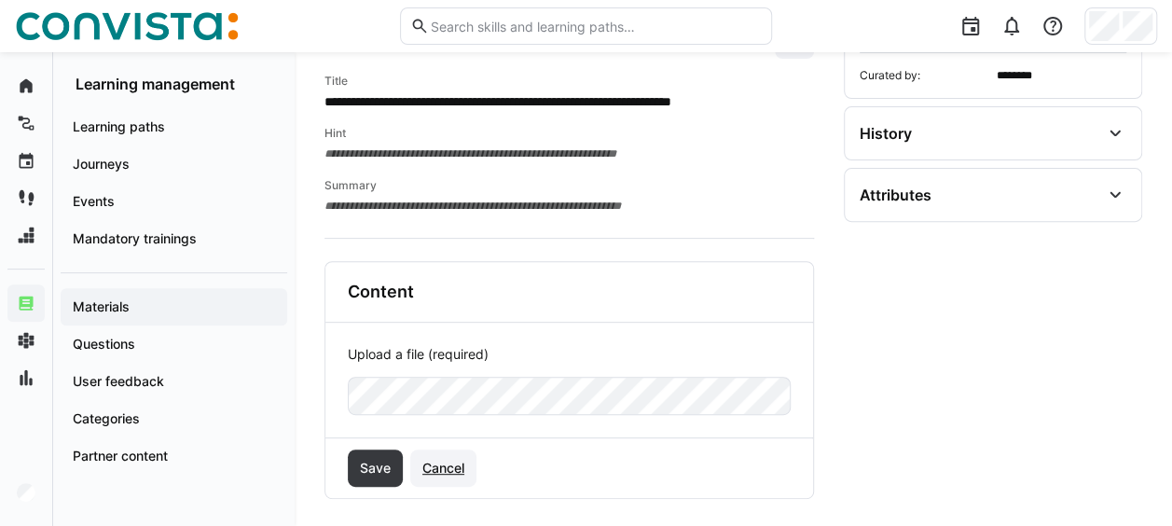
click at [451, 463] on span "Cancel" at bounding box center [444, 468] width 48 height 19
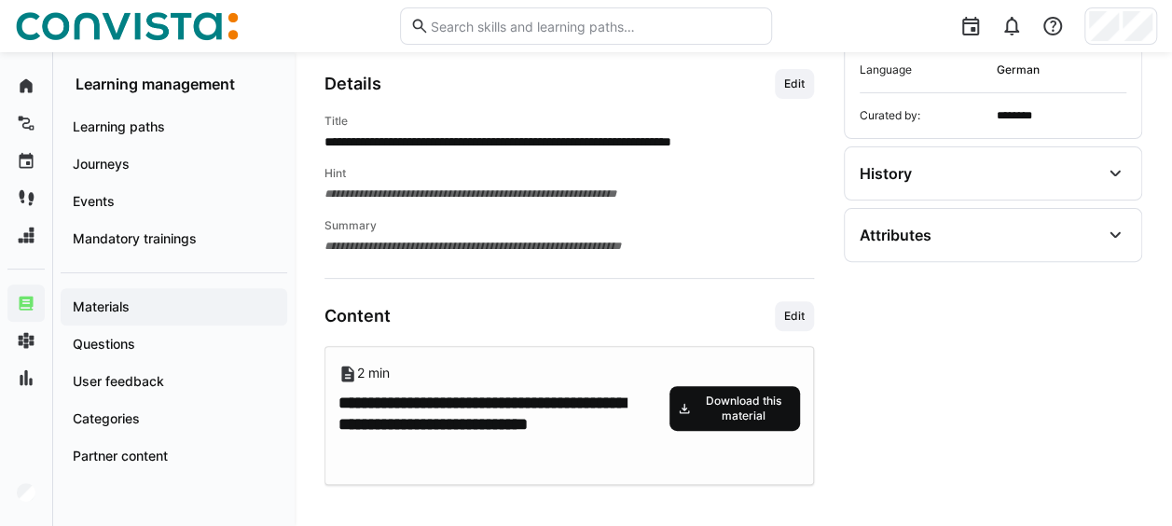
scroll to position [187, 0]
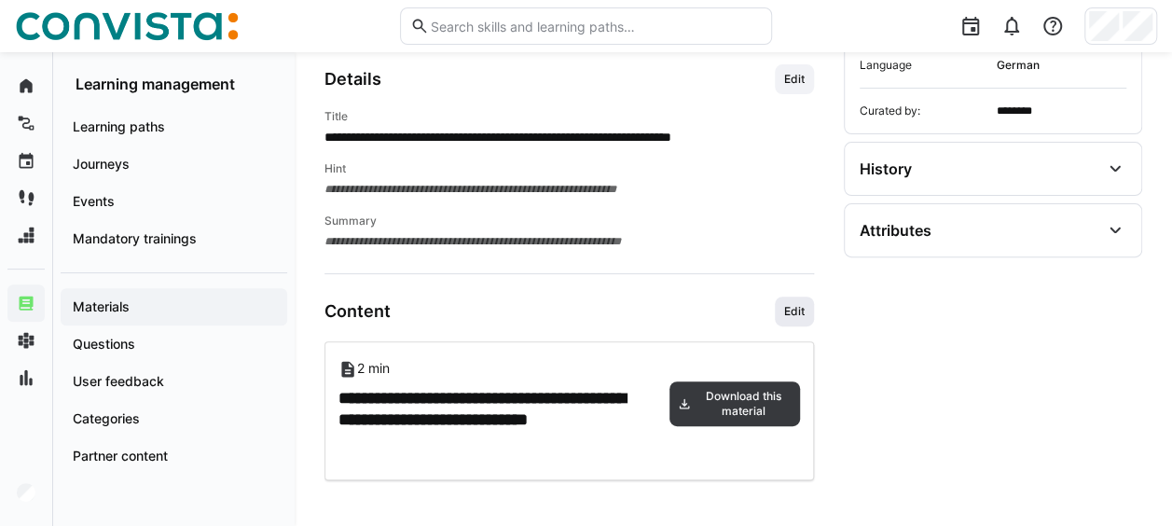
click at [789, 305] on span "Edit" at bounding box center [794, 311] width 24 height 15
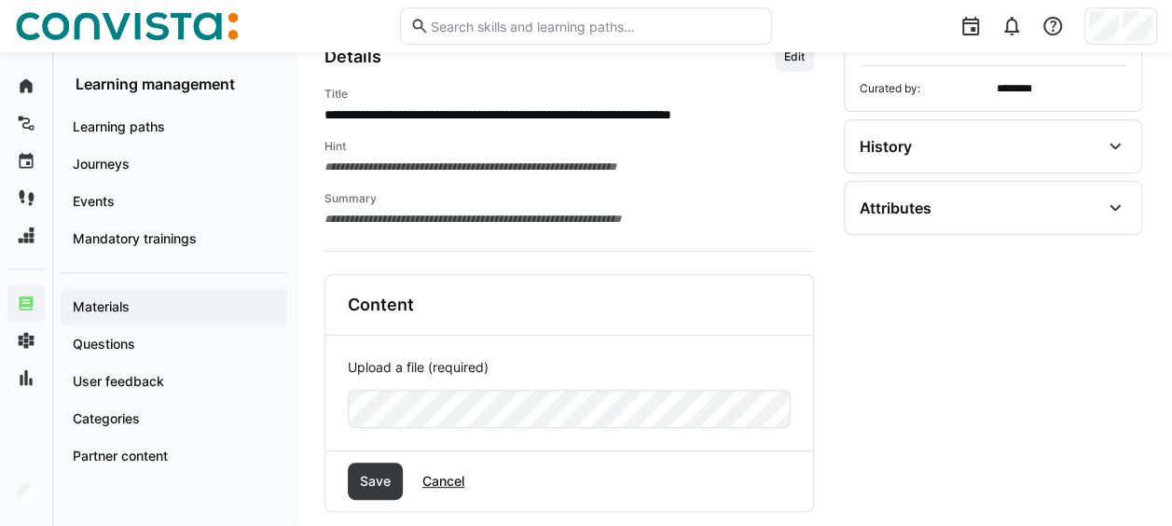
scroll to position [222, 0]
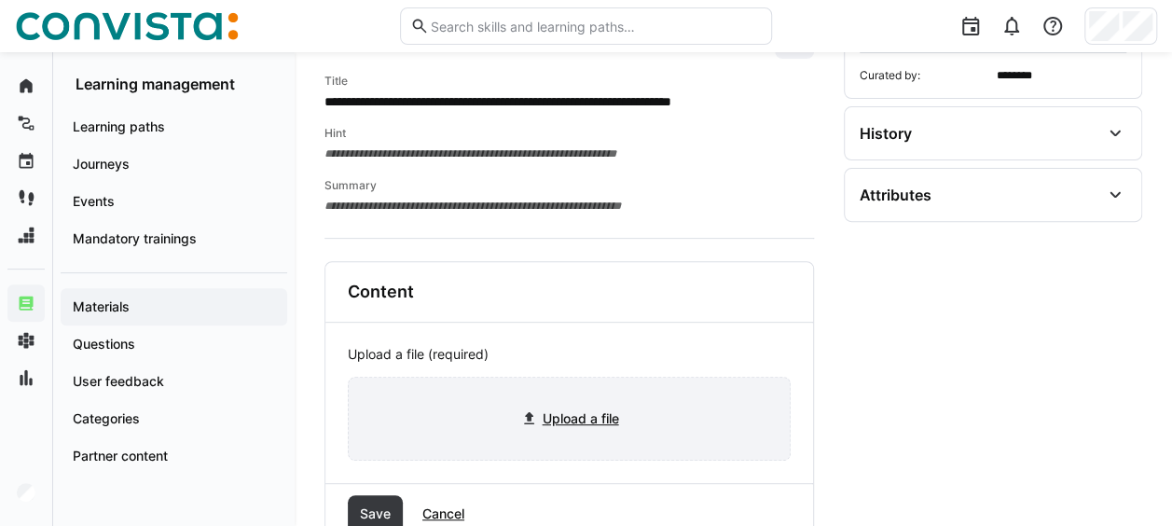
click at [558, 429] on input "file" at bounding box center [569, 419] width 441 height 82
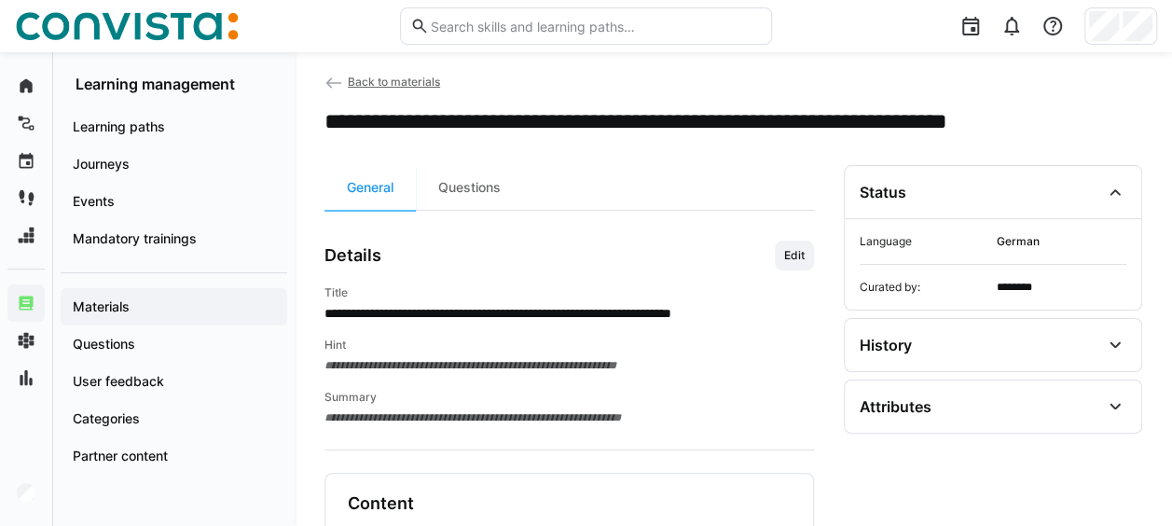
scroll to position [0, 0]
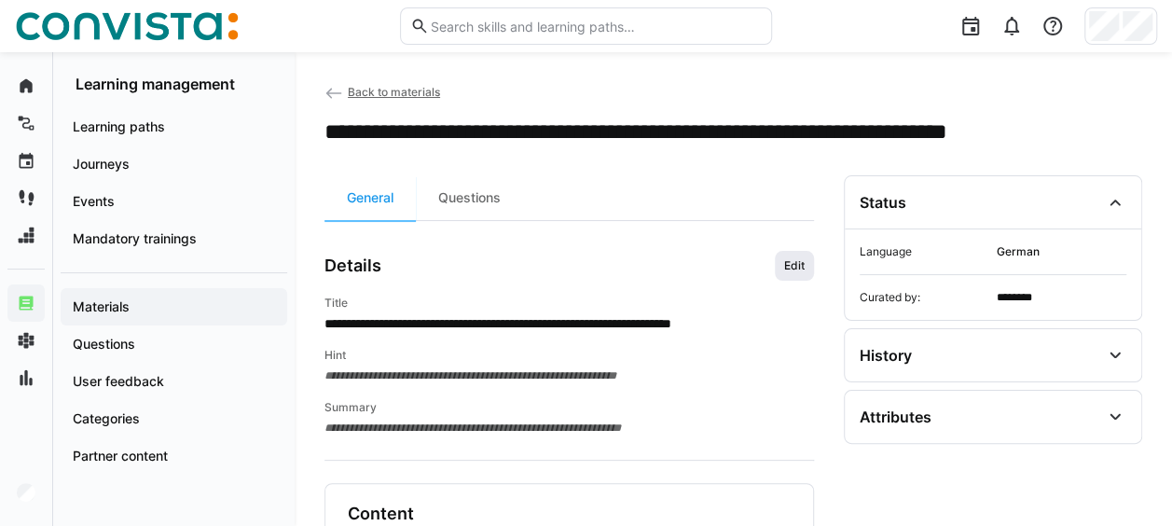
click at [783, 269] on span "Edit" at bounding box center [794, 265] width 24 height 15
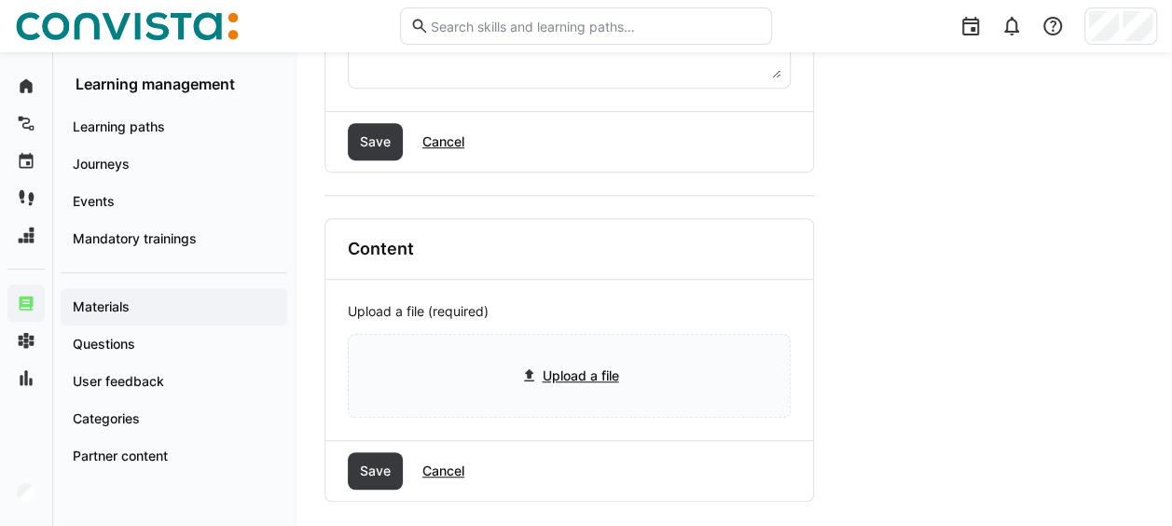
scroll to position [495, 0]
click at [427, 297] on div "Upload a file (required) Upload a file" at bounding box center [569, 359] width 488 height 160
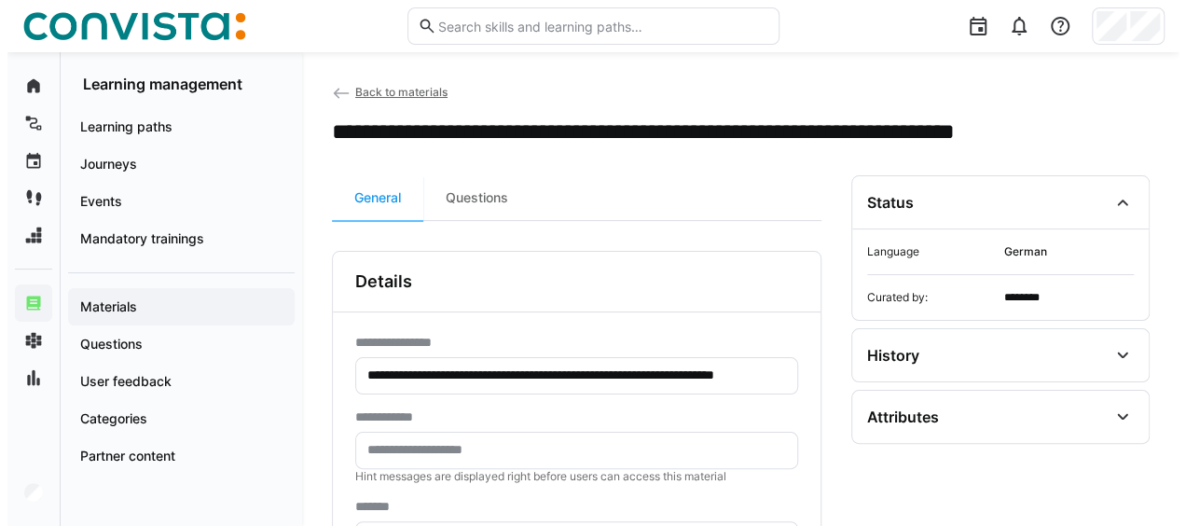
scroll to position [0, 0]
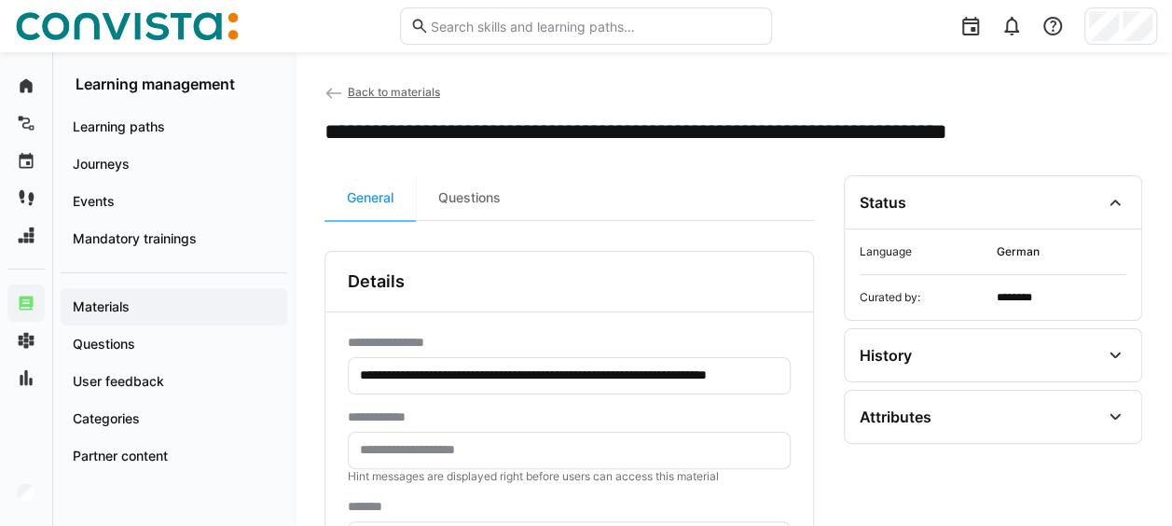
click at [420, 97] on span "Back to materials" at bounding box center [394, 92] width 92 height 14
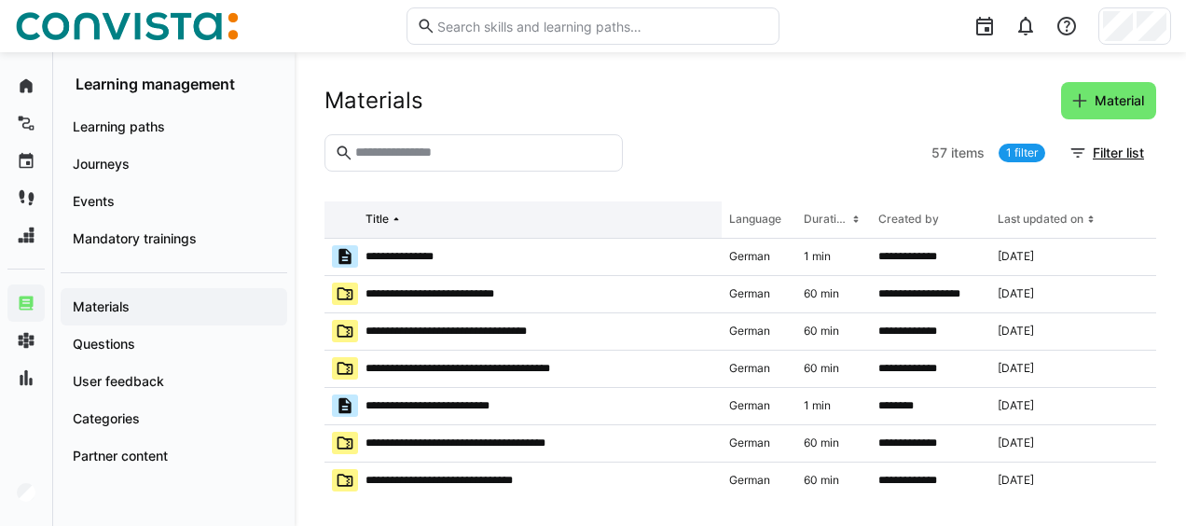
scroll to position [466, 0]
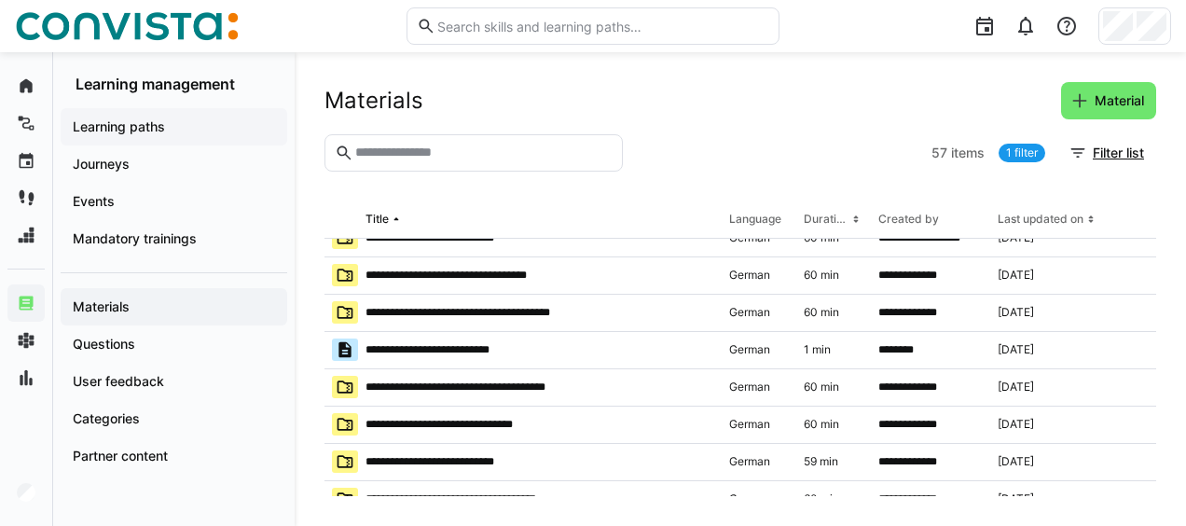
click at [0, 0] on app-navigation-label "Learning paths" at bounding box center [0, 0] width 0 height 0
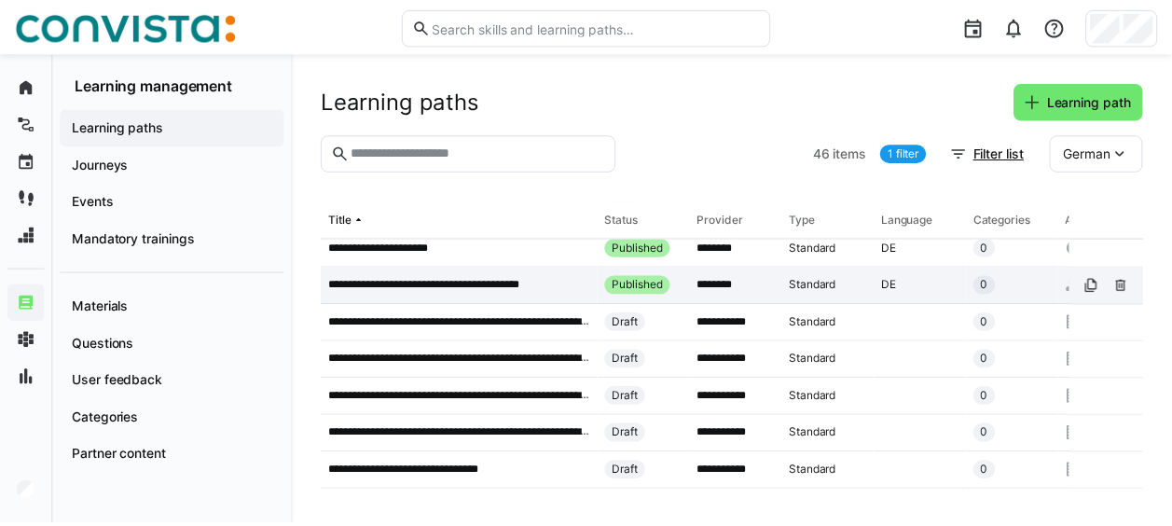
scroll to position [746, 0]
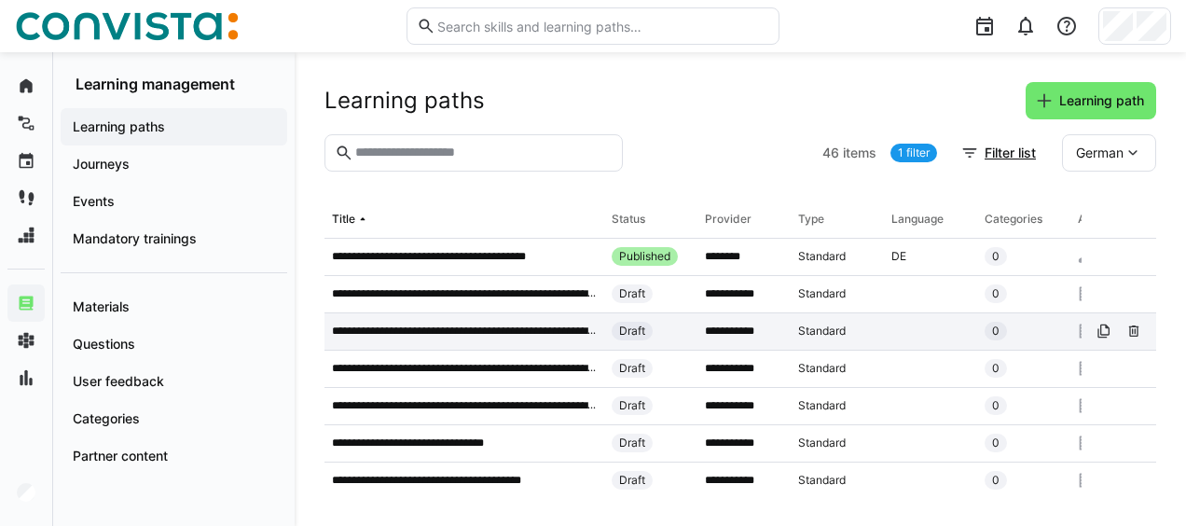
click at [522, 323] on div "**********" at bounding box center [465, 331] width 280 height 37
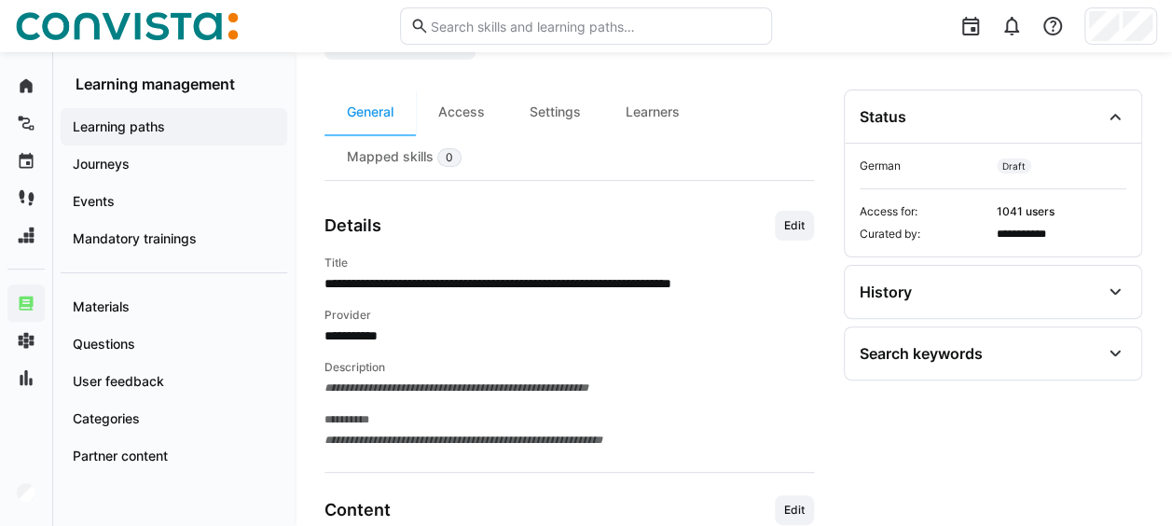
scroll to position [78, 0]
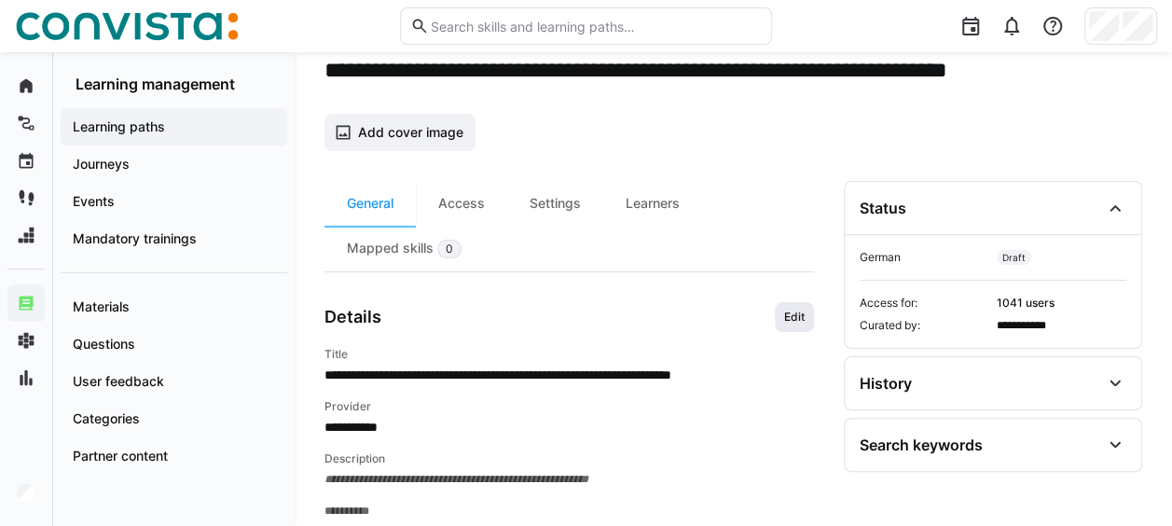
click at [807, 319] on span "Edit" at bounding box center [794, 317] width 39 height 30
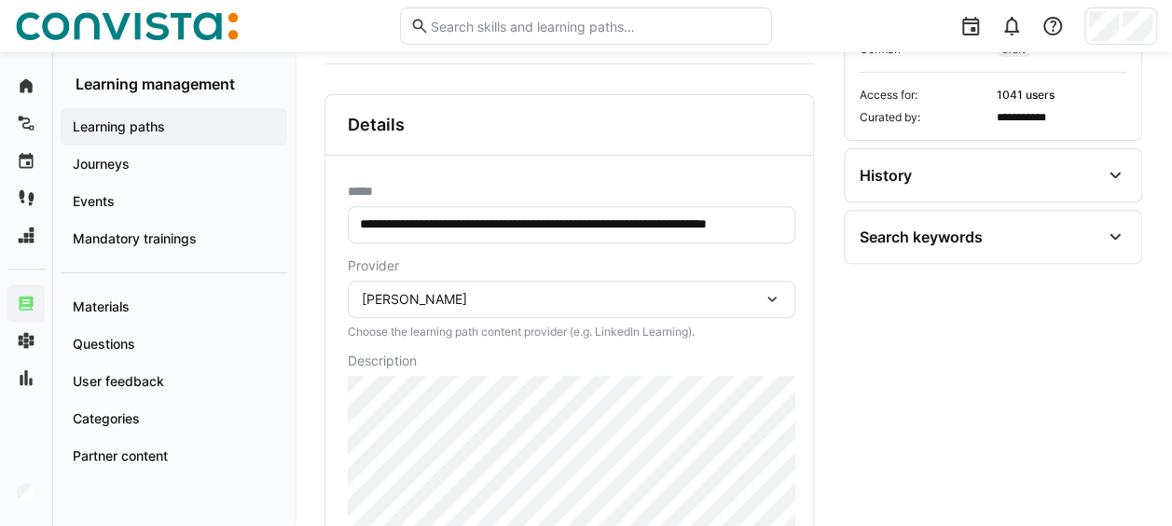
scroll to position [653, 0]
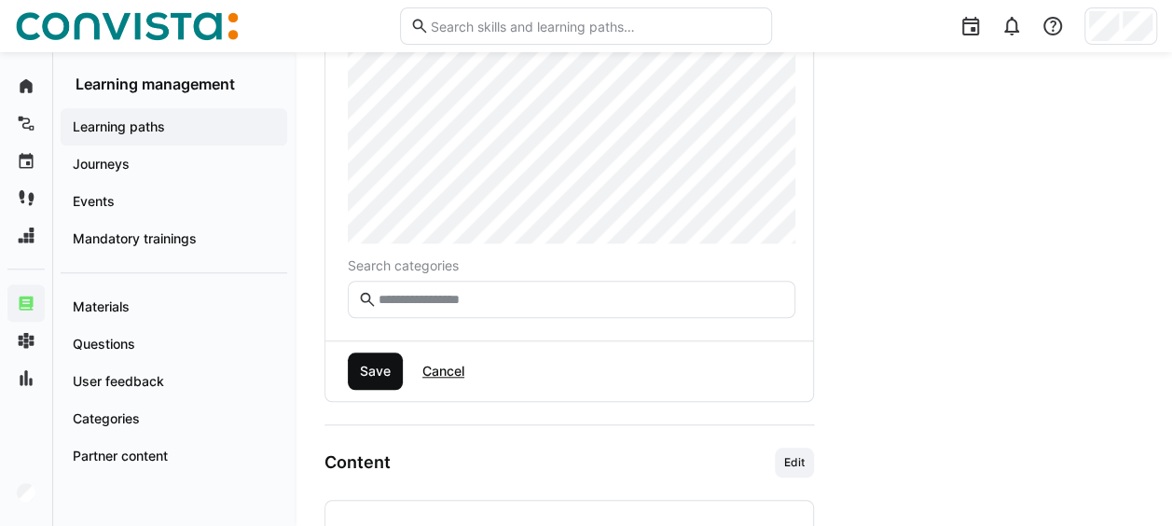
click at [381, 379] on span "Save" at bounding box center [375, 371] width 55 height 37
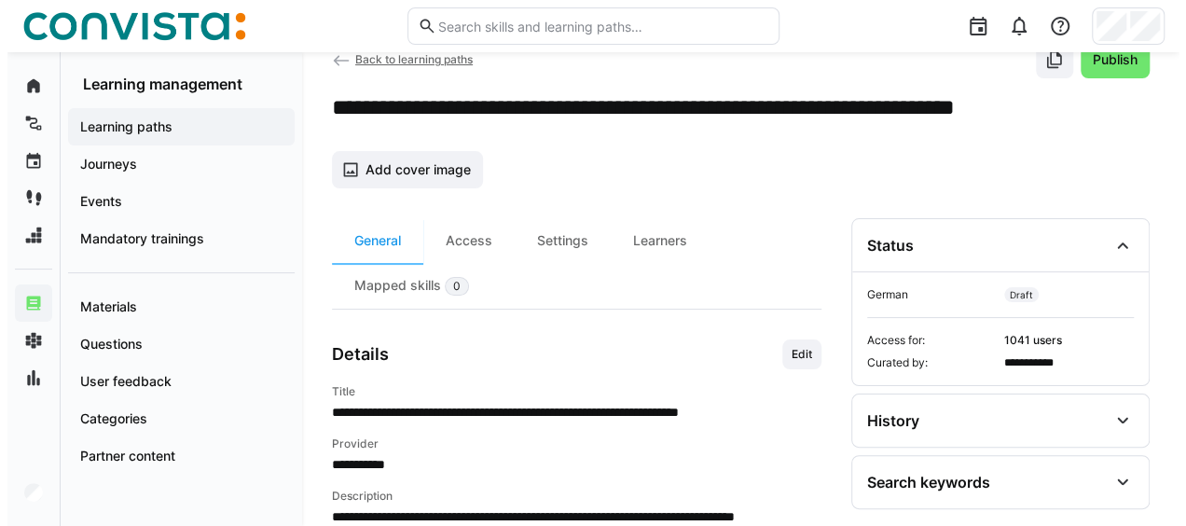
scroll to position [0, 0]
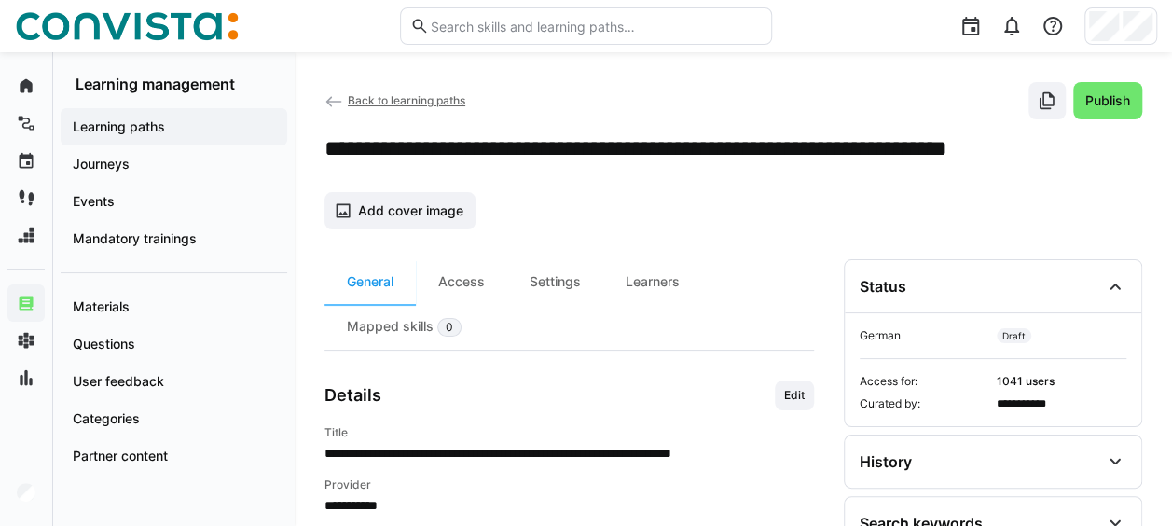
click at [397, 96] on span "Back to learning paths" at bounding box center [407, 100] width 118 height 14
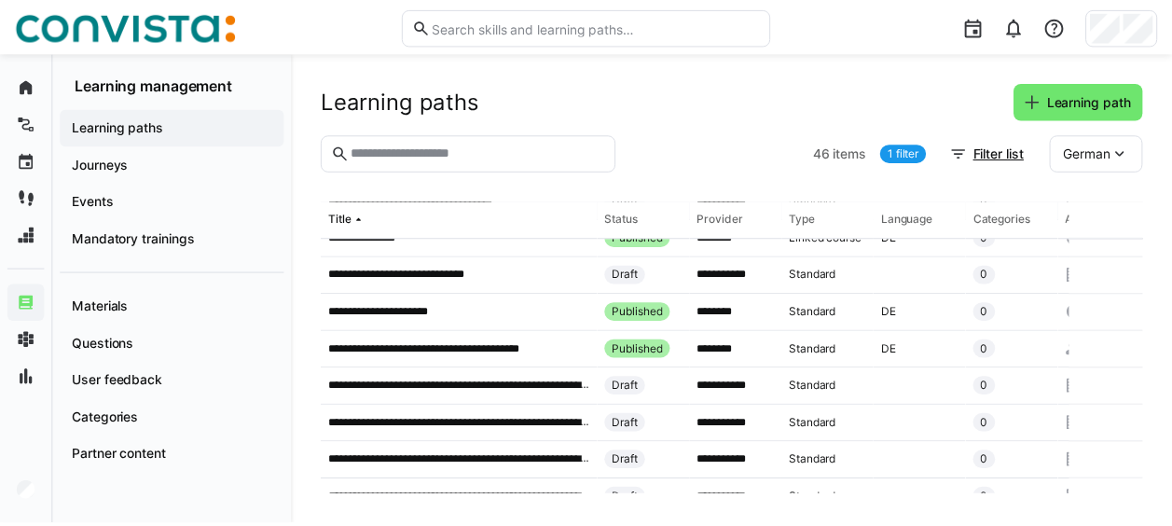
scroll to position [746, 0]
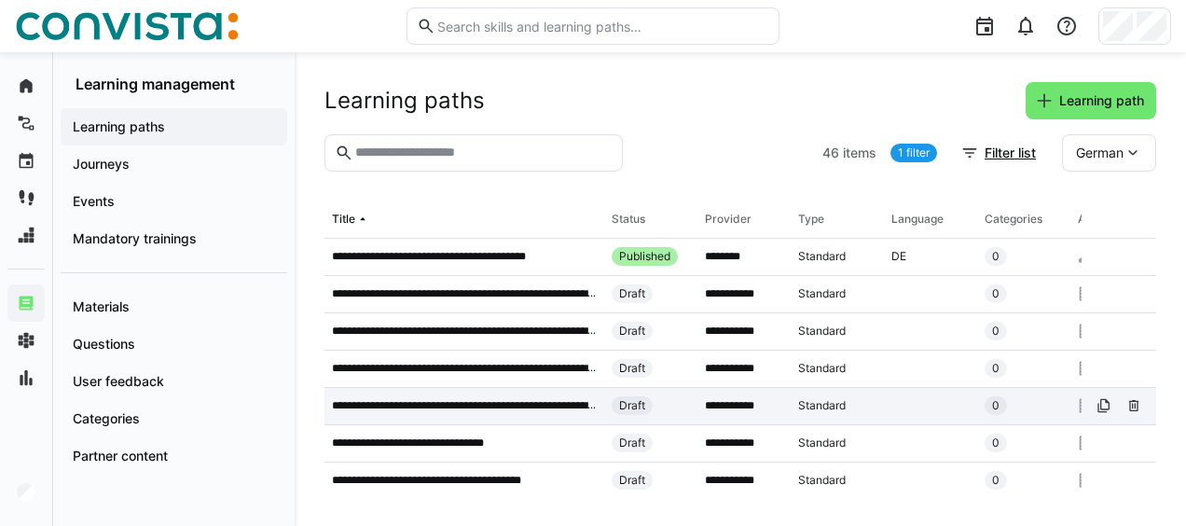
click at [505, 395] on div "**********" at bounding box center [465, 406] width 280 height 37
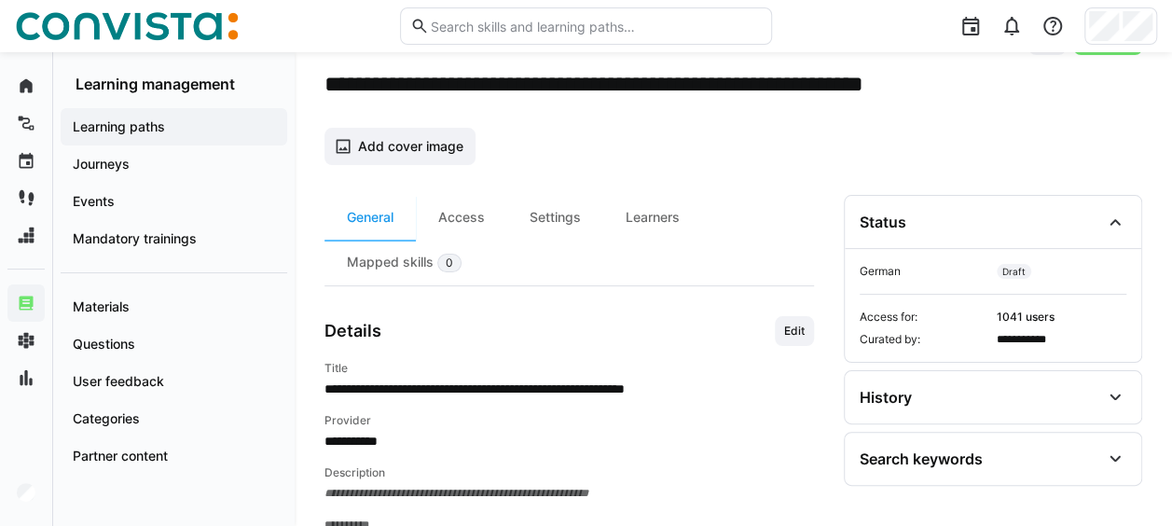
scroll to position [93, 0]
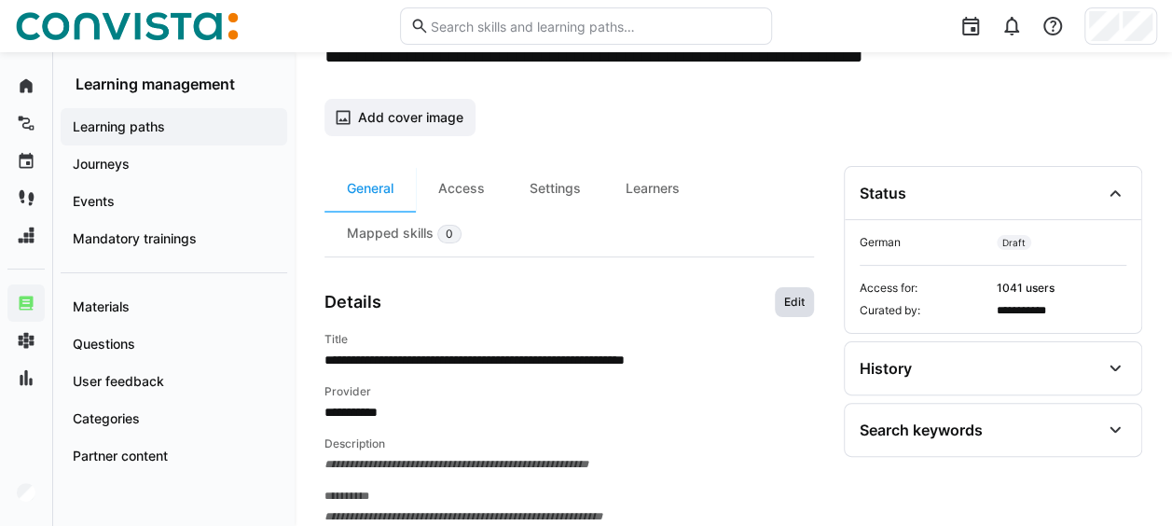
click at [796, 303] on span "Edit" at bounding box center [794, 302] width 24 height 15
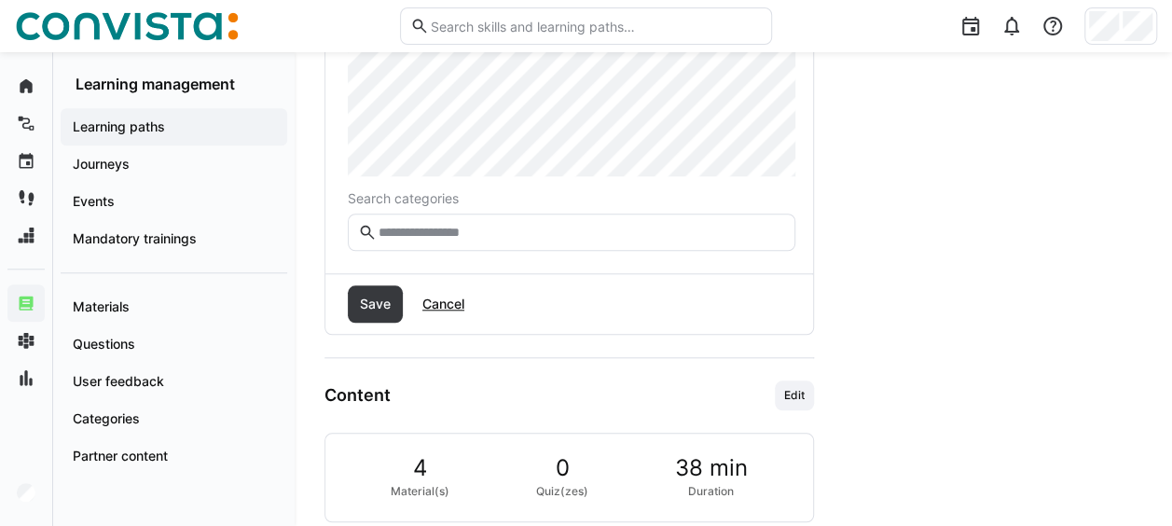
scroll to position [742, 0]
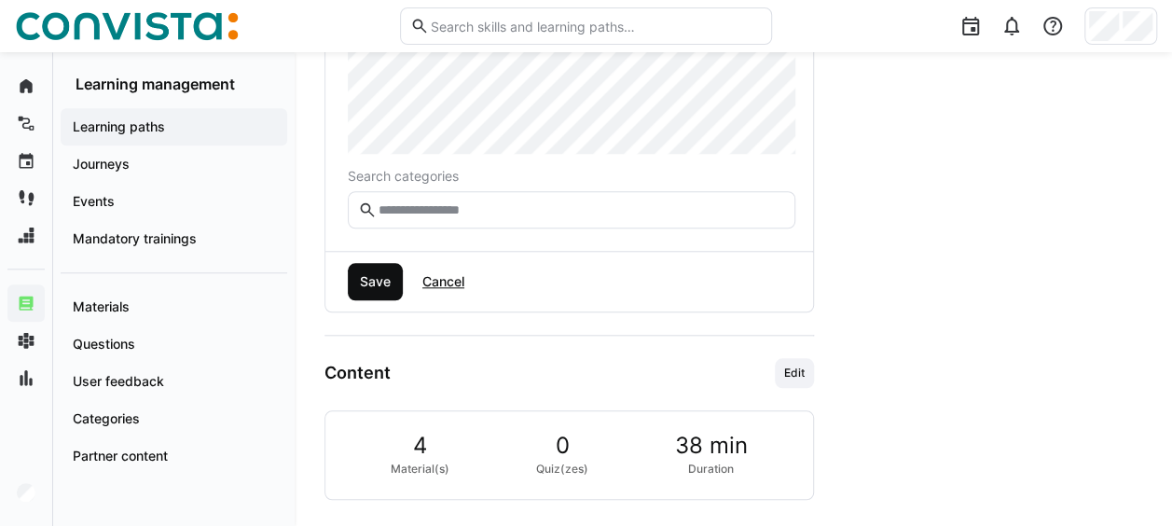
click at [357, 284] on span "Save" at bounding box center [375, 281] width 36 height 19
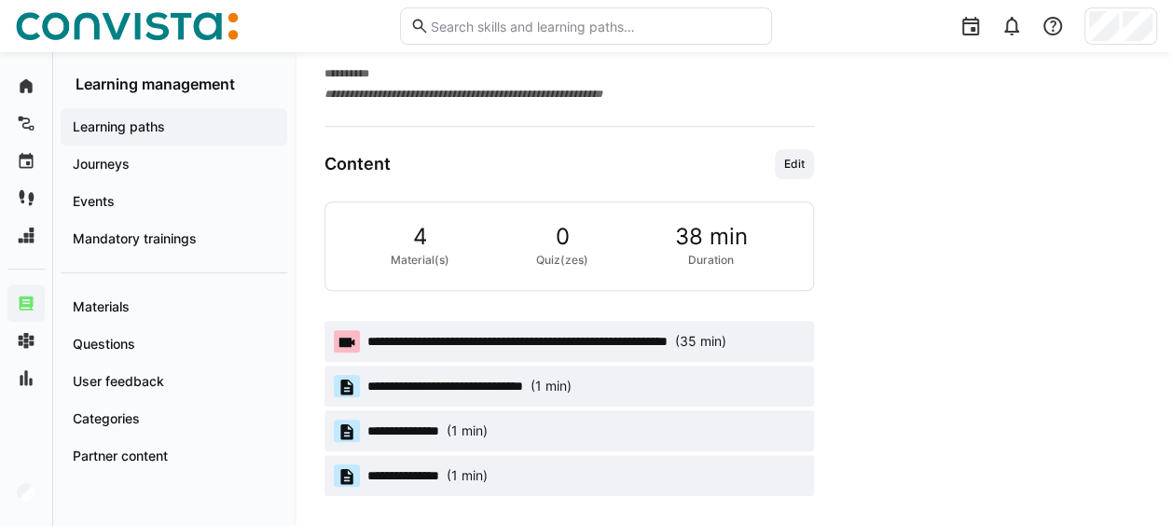
scroll to position [545, 0]
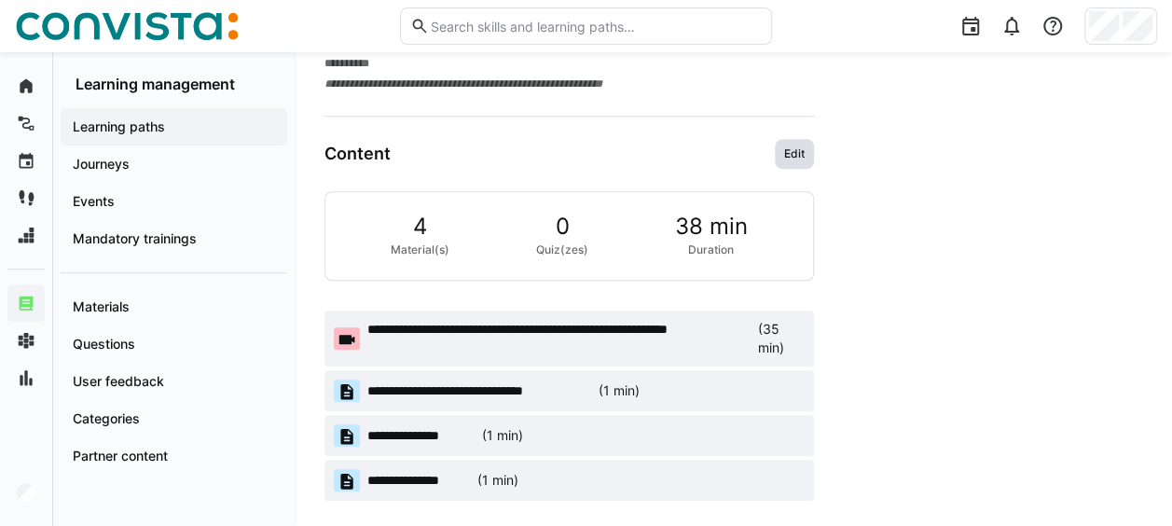
click at [793, 155] on span "Edit" at bounding box center [794, 153] width 24 height 15
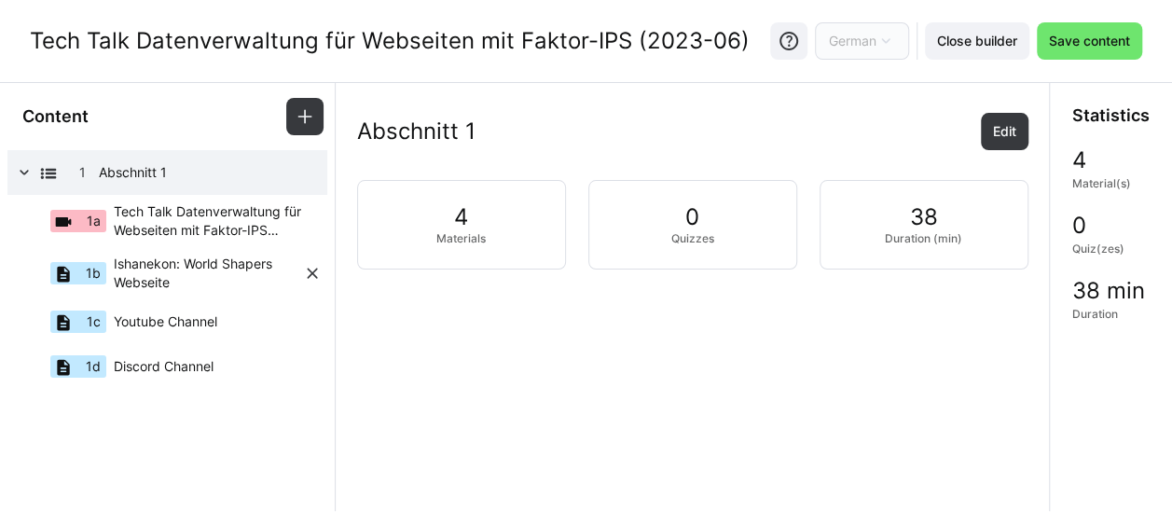
click at [138, 279] on span "Ishanekon: World Shapers Webseite" at bounding box center [208, 273] width 189 height 37
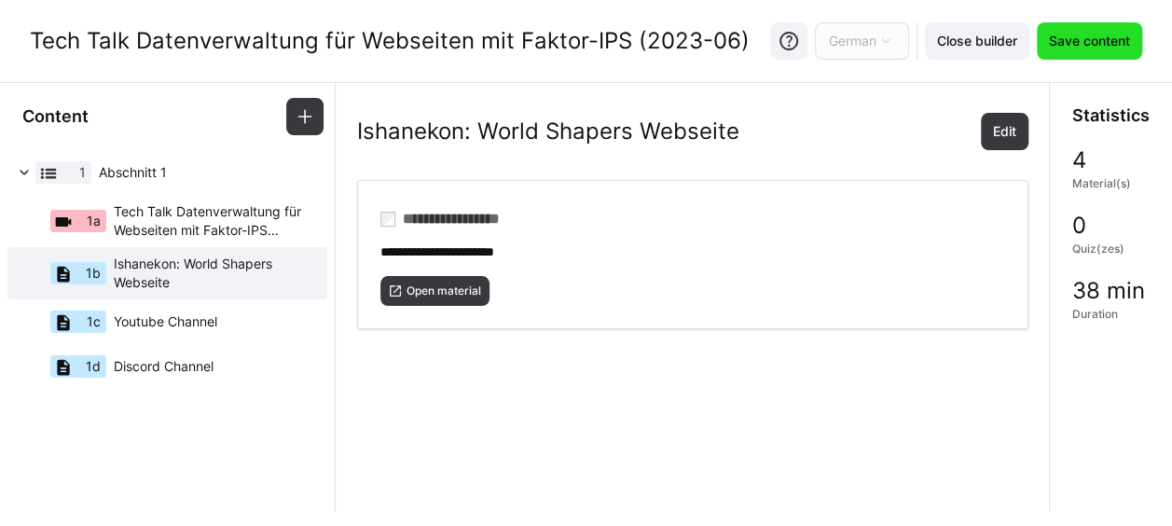
click at [1077, 34] on span "Save content" at bounding box center [1089, 41] width 87 height 19
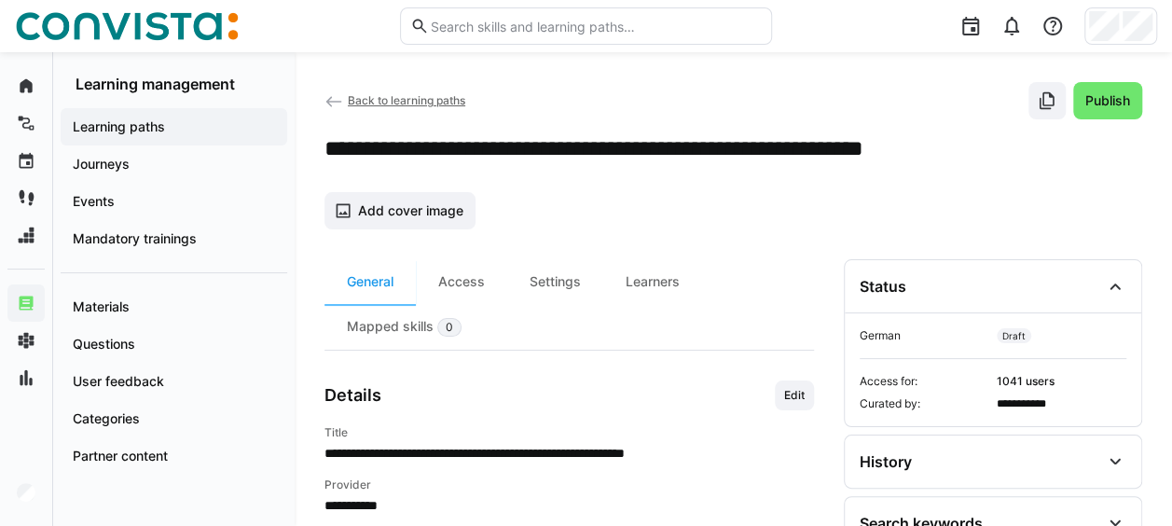
click at [401, 99] on span "Back to learning paths" at bounding box center [407, 100] width 118 height 14
